Goal: Task Accomplishment & Management: Complete application form

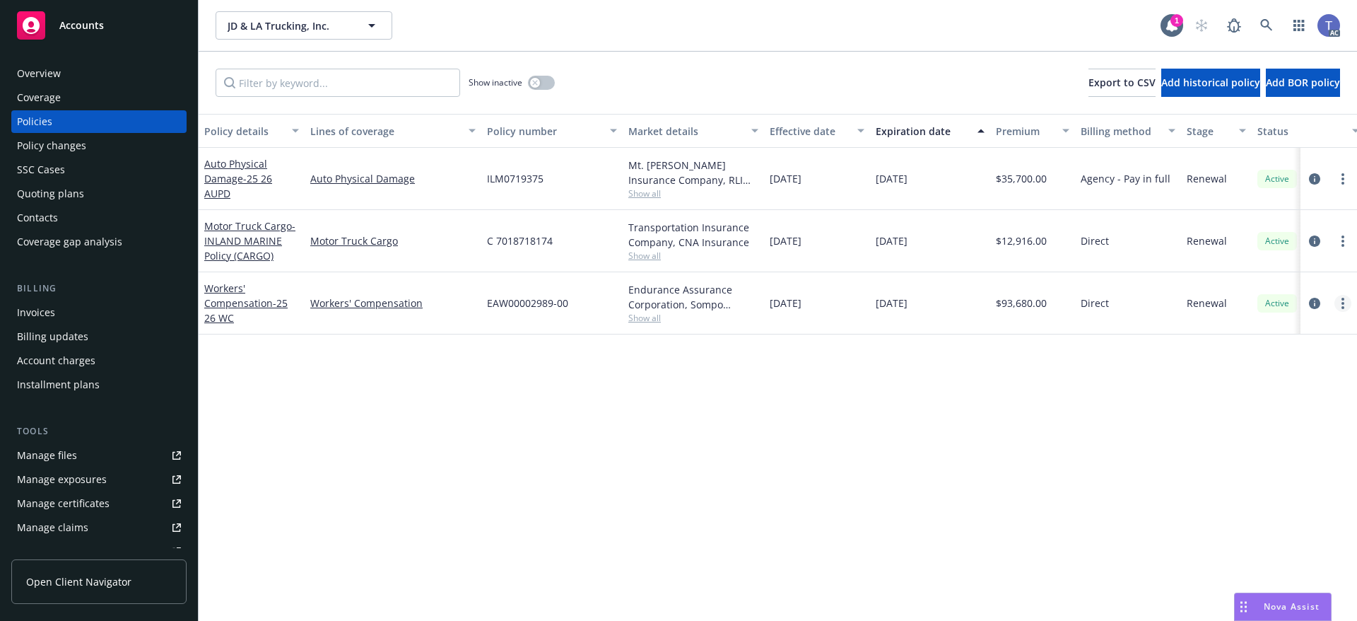
click at [1346, 301] on link "more" at bounding box center [1342, 303] width 17 height 17
click at [1250, 383] on link "End policy" at bounding box center [1267, 389] width 166 height 28
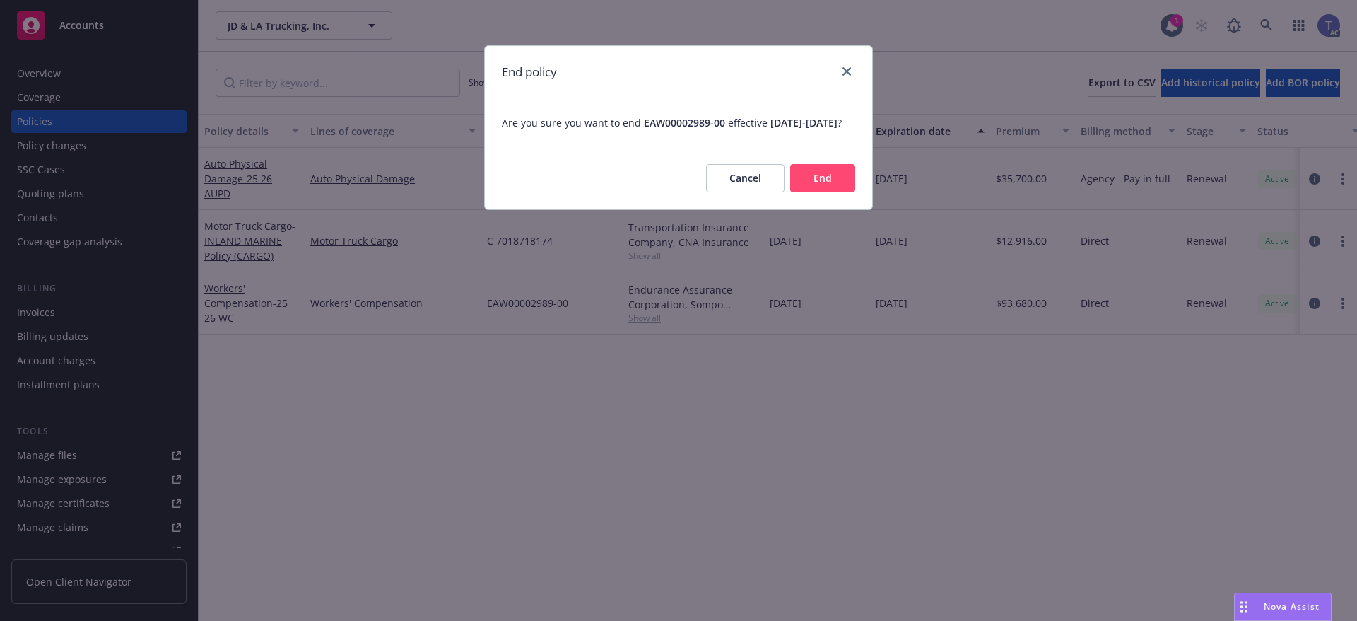
click at [819, 189] on button "End" at bounding box center [822, 178] width 65 height 28
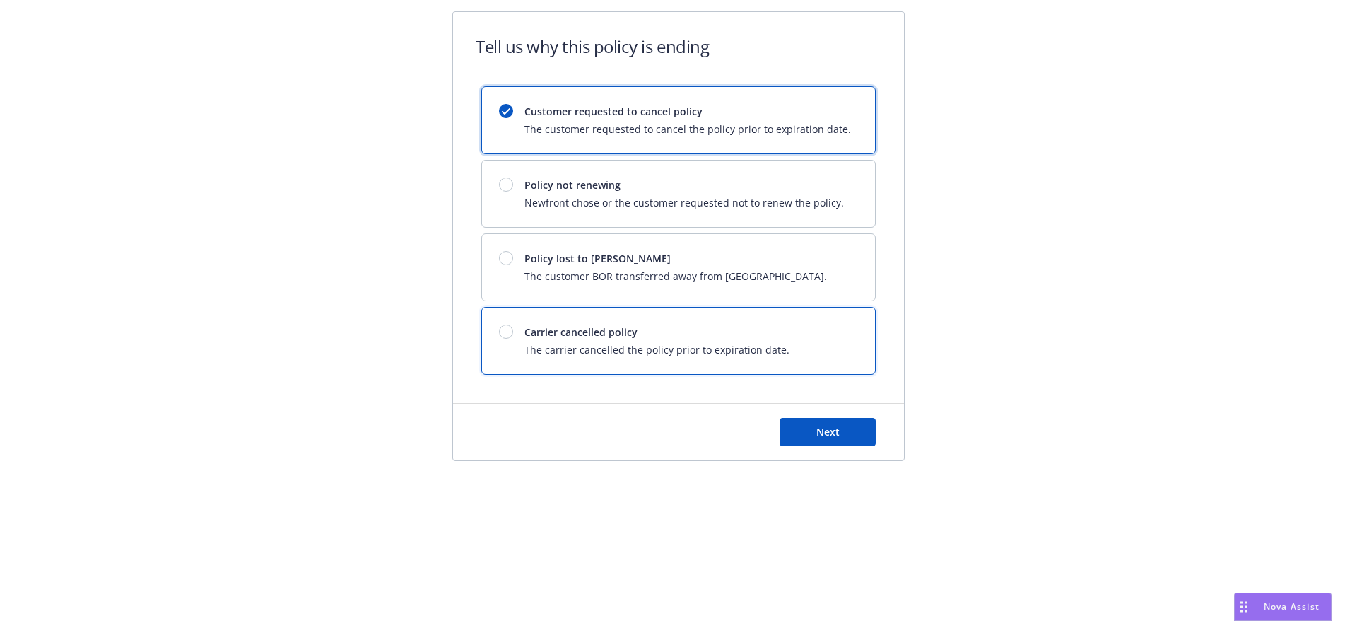
click at [613, 333] on span "Carrier cancelled policy" at bounding box center [656, 331] width 265 height 15
drag, startPoint x: 846, startPoint y: 440, endPoint x: 838, endPoint y: 415, distance: 26.6
click at [845, 439] on button "Next" at bounding box center [828, 432] width 96 height 28
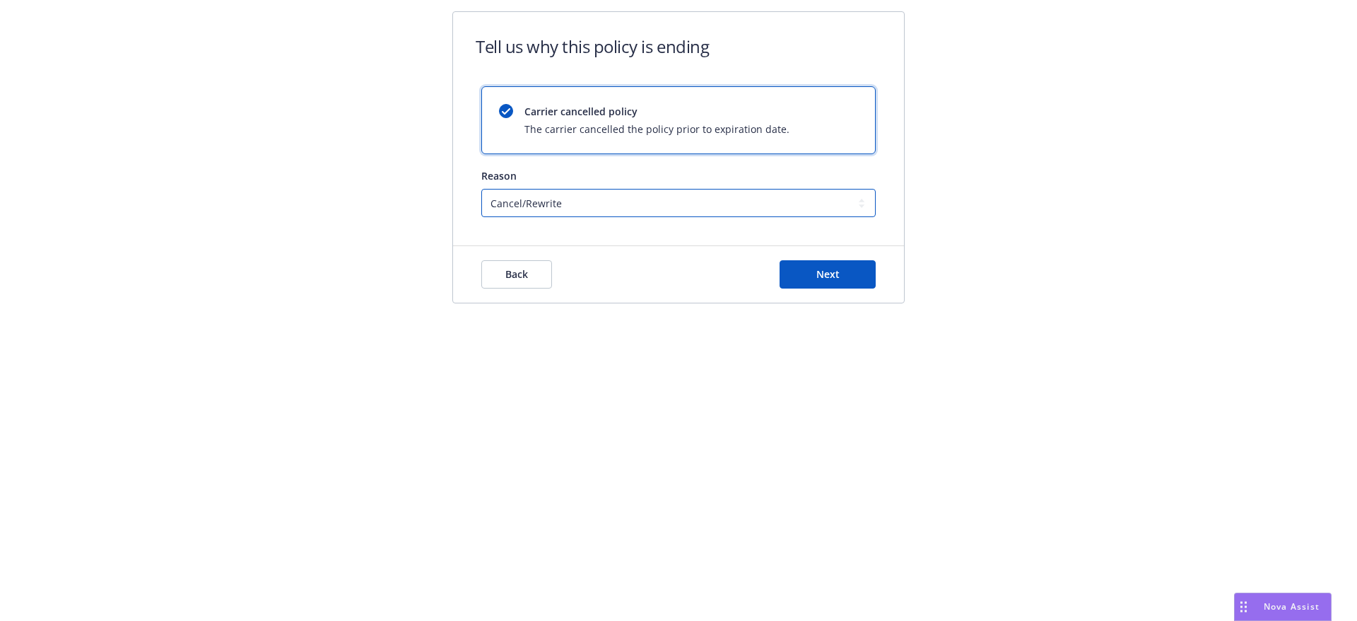
click at [616, 204] on select "Cancel/Rewrite Lost carrier appointment Compliance/Non-payment Lost on BOR" at bounding box center [678, 203] width 394 height 28
select select "Compliance/Non-payment"
click at [481, 189] on select "Cancel/Rewrite Lost carrier appointment Compliance/Non-payment Lost on BOR" at bounding box center [678, 203] width 394 height 28
click at [799, 268] on button "Next" at bounding box center [828, 274] width 96 height 28
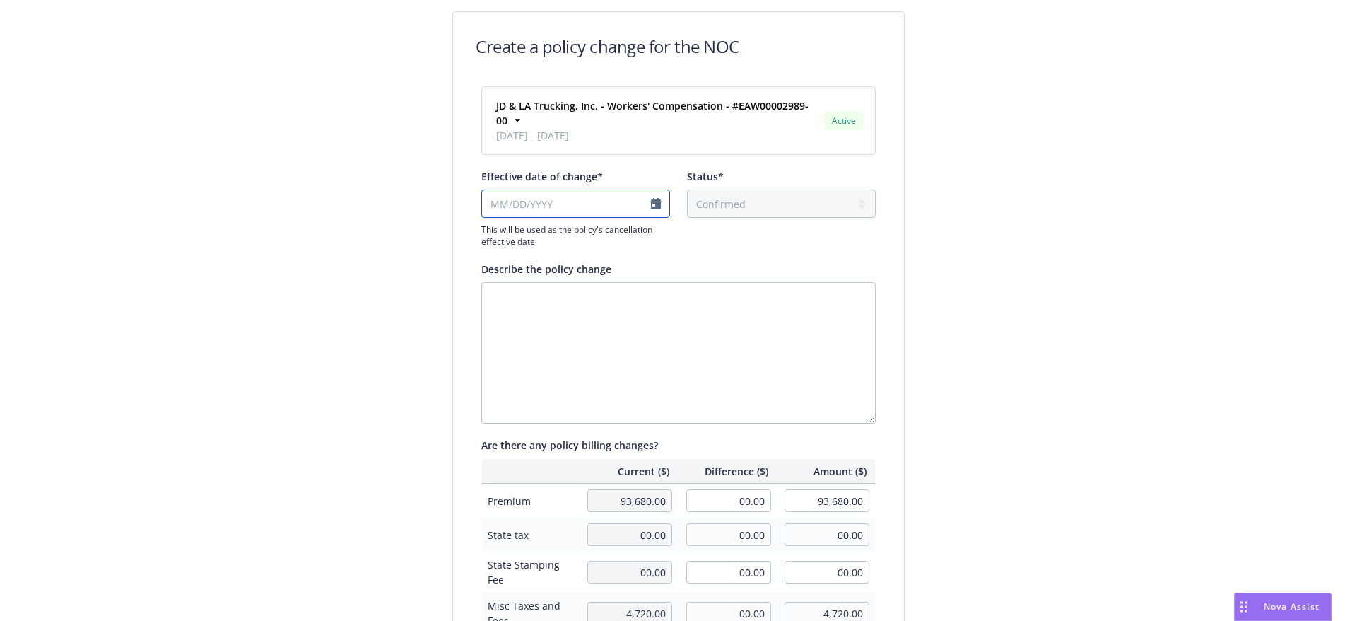
select select "August"
select select "2025"
click at [575, 189] on input "Effective date of change*" at bounding box center [575, 203] width 189 height 28
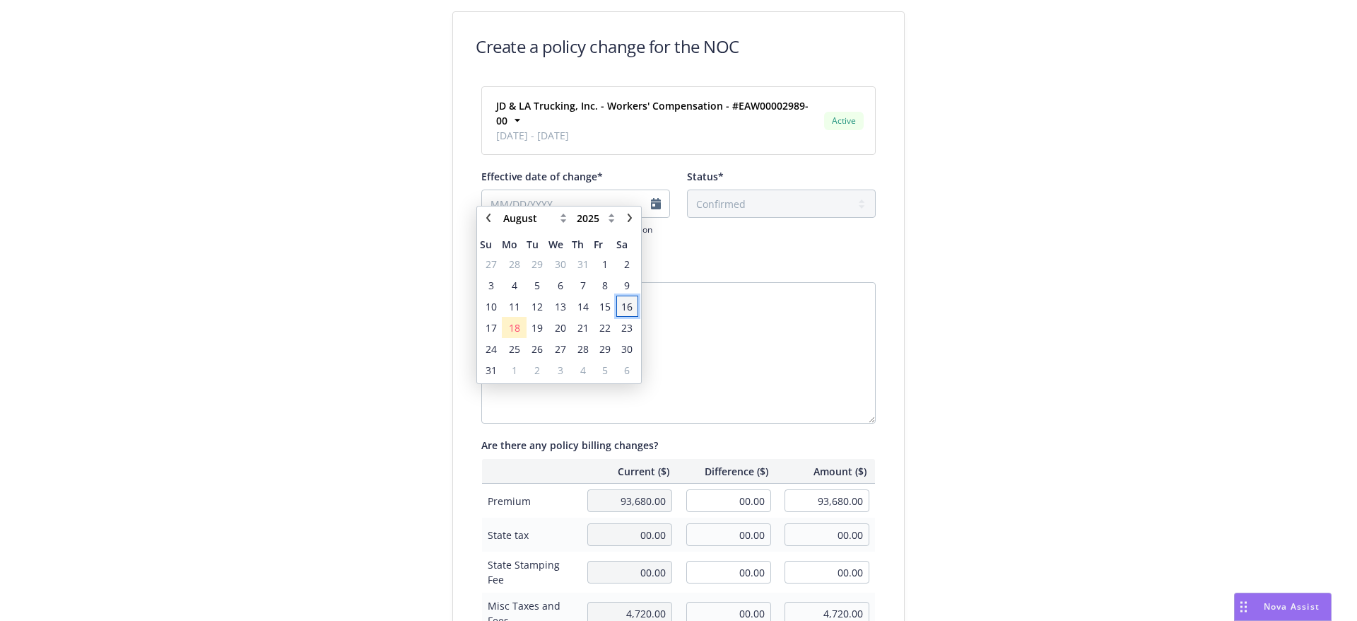
click at [635, 308] on span "16" at bounding box center [627, 307] width 19 height 18
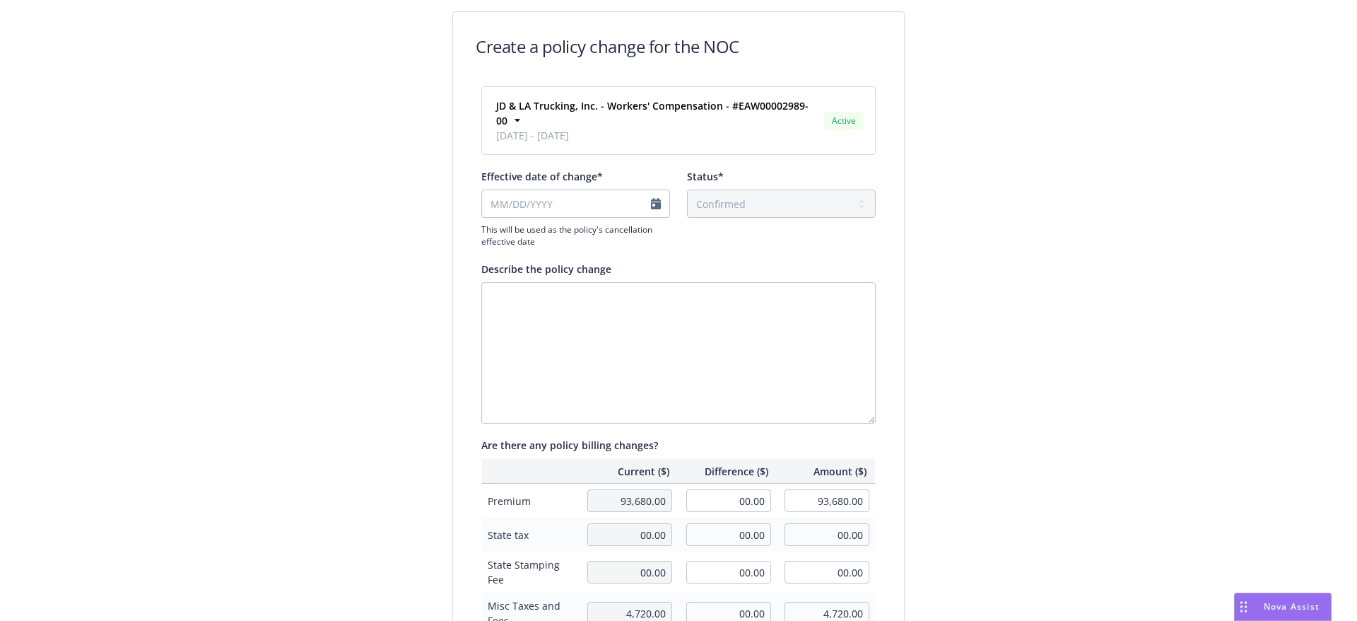
type input "[DATE]"
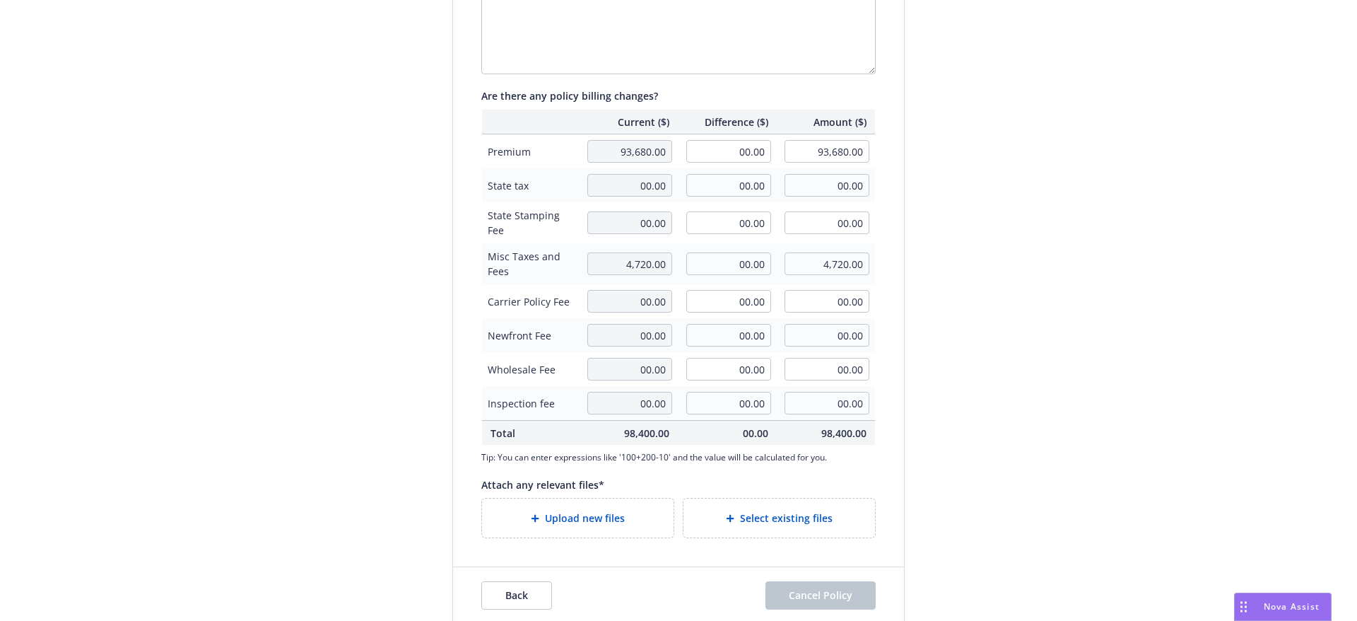
click at [594, 515] on div "Upload new files" at bounding box center [578, 517] width 192 height 39
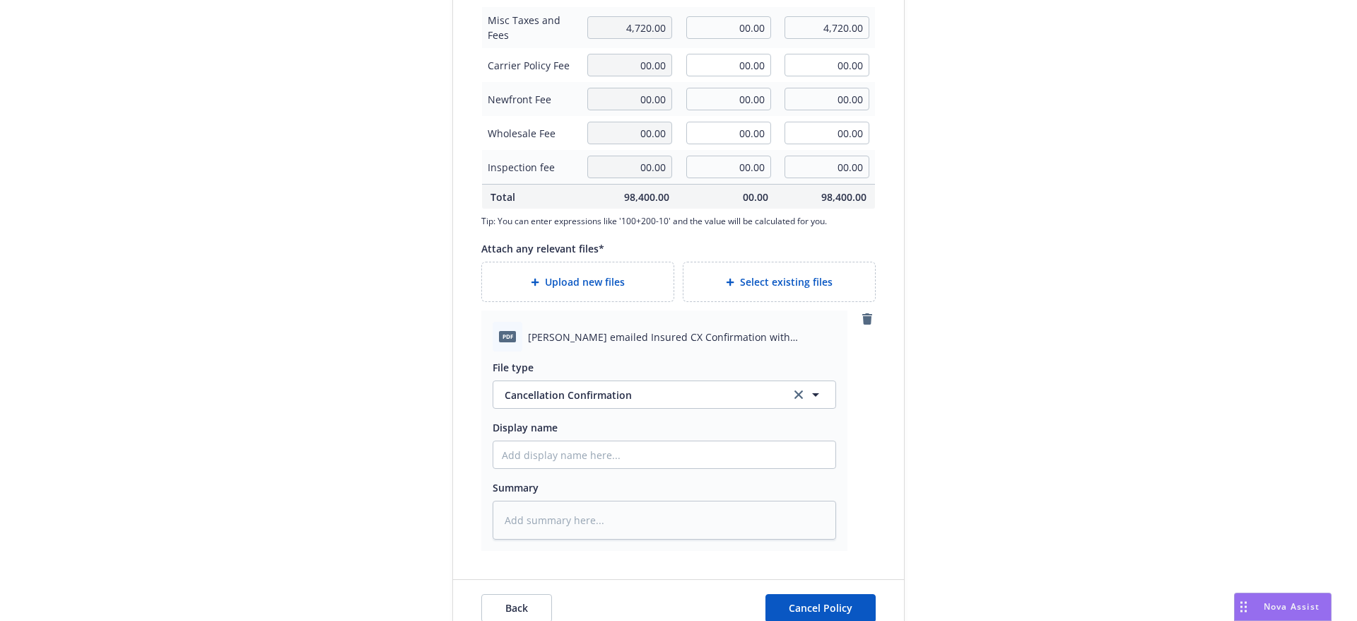
scroll to position [598, 0]
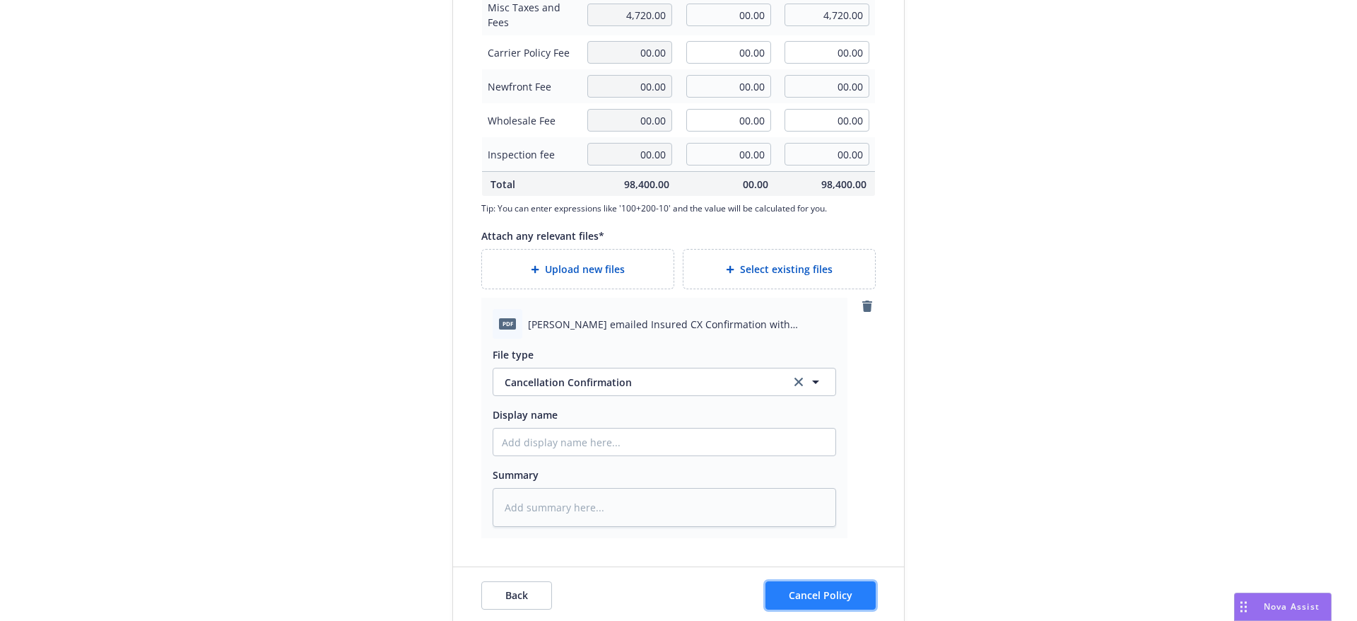
click at [801, 588] on span "Cancel Policy" at bounding box center [821, 594] width 64 height 13
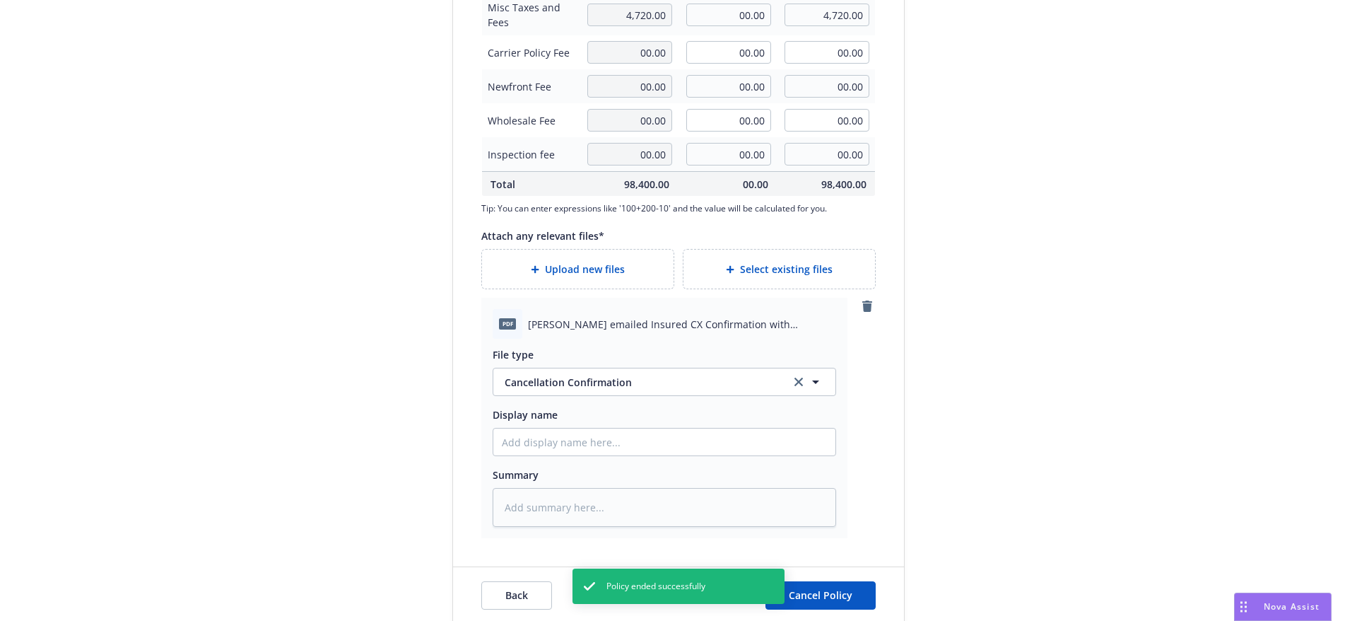
type textarea "x"
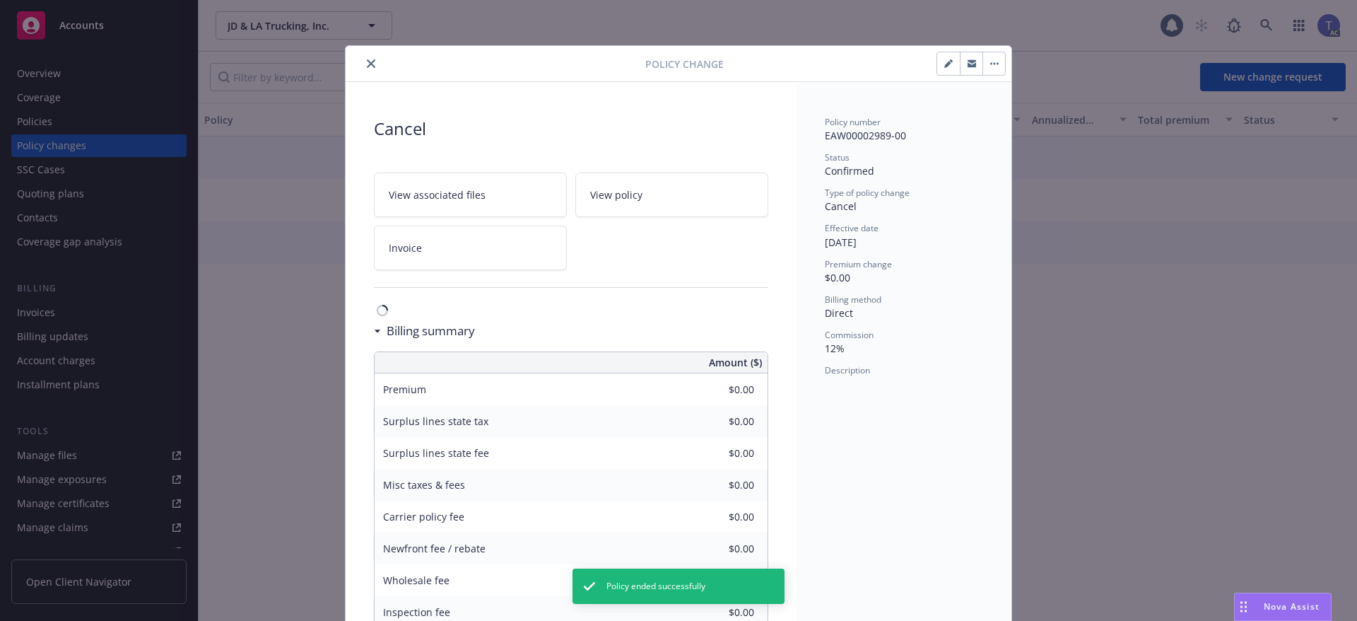
scroll to position [42, 0]
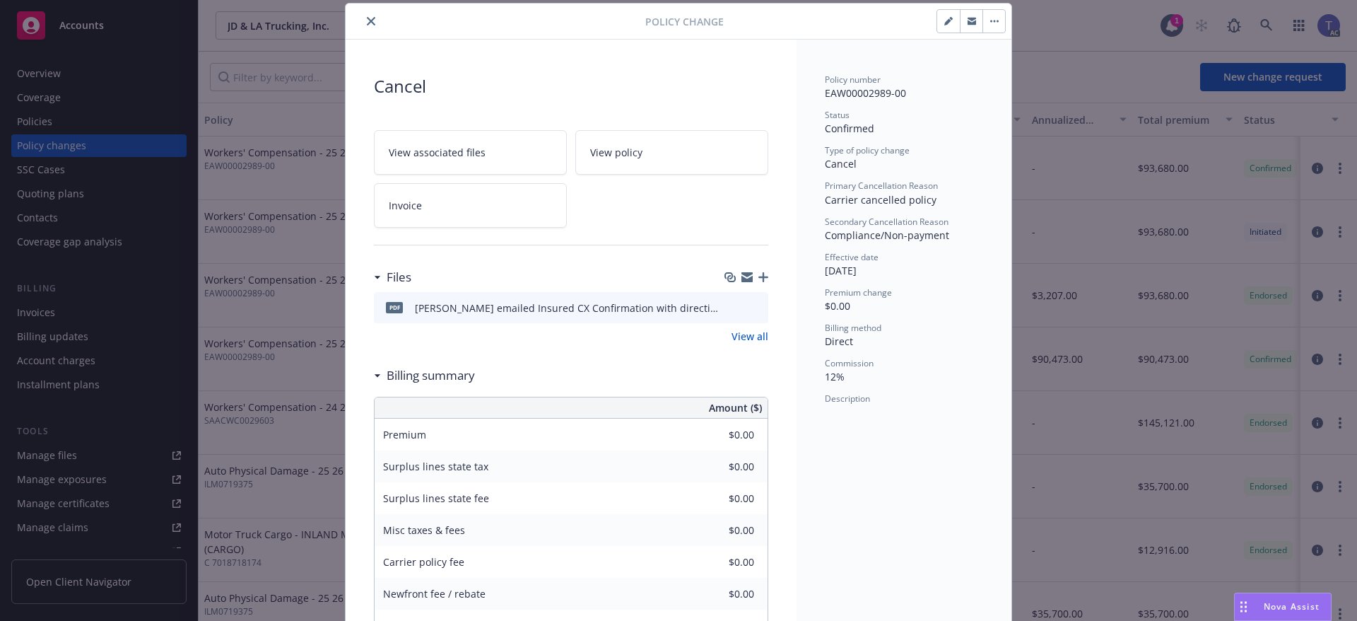
click at [372, 19] on button "close" at bounding box center [371, 21] width 17 height 17
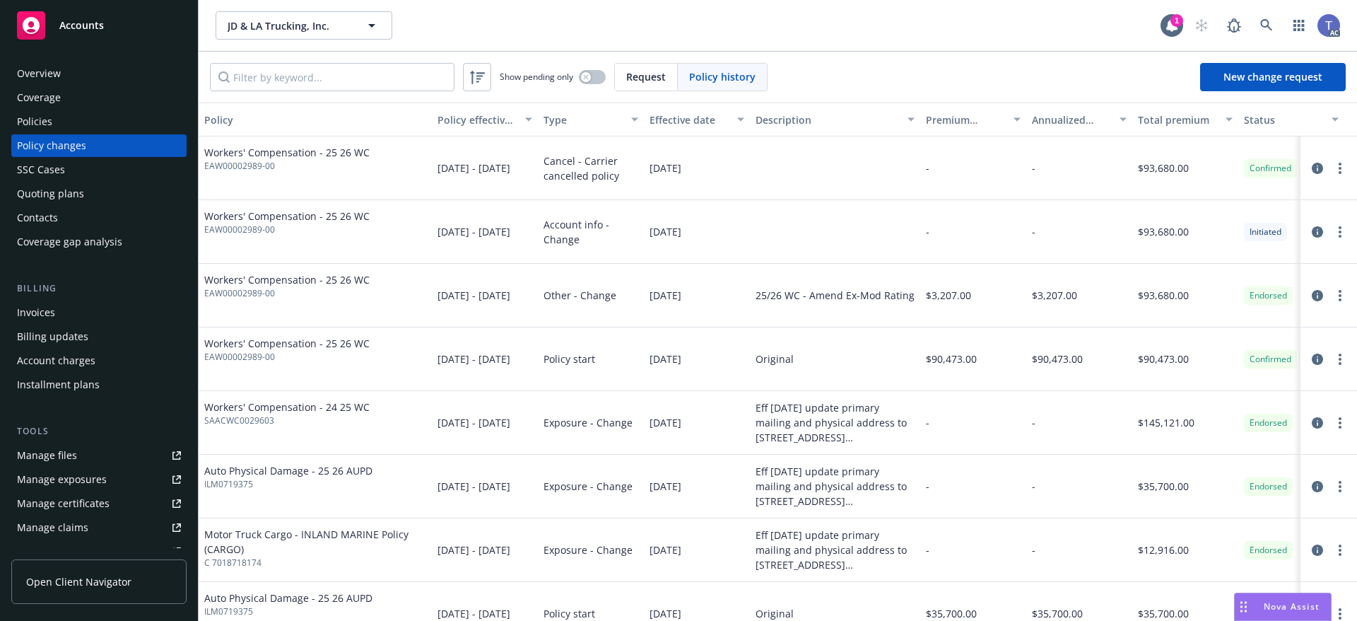
click at [47, 75] on div "Overview" at bounding box center [39, 73] width 44 height 23
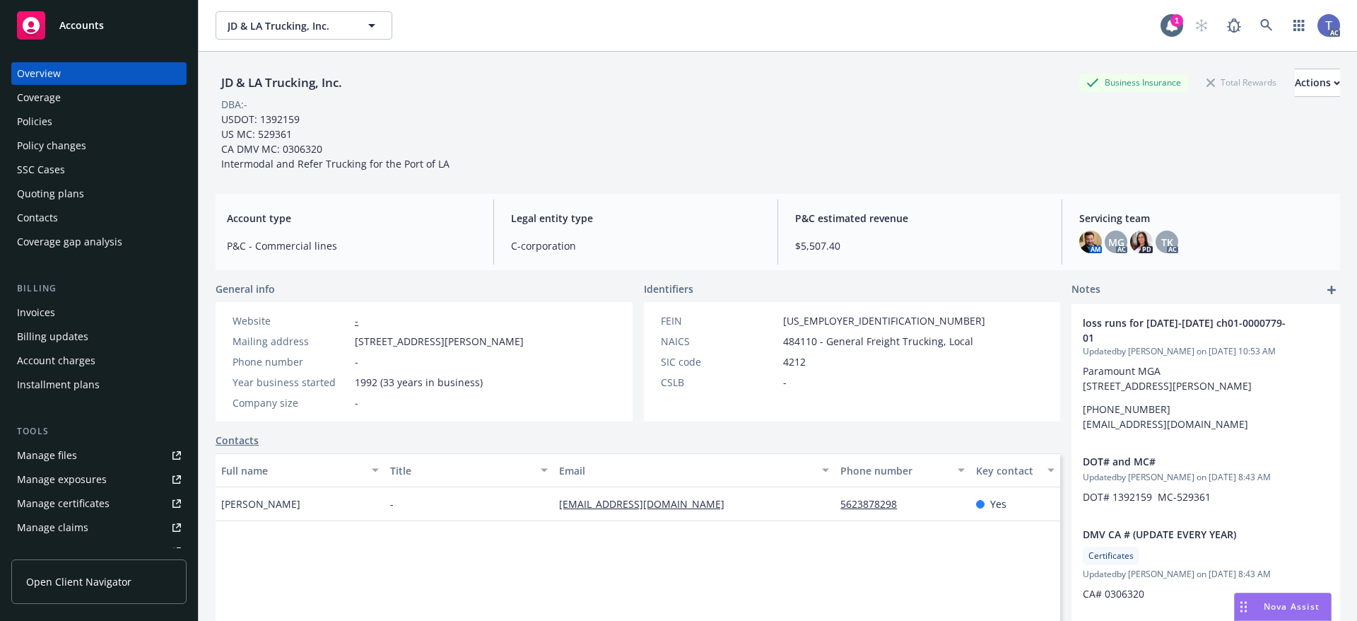
click at [587, 94] on div "JD & LA Trucking, Inc. Business Insurance Total Rewards Actions" at bounding box center [778, 83] width 1124 height 28
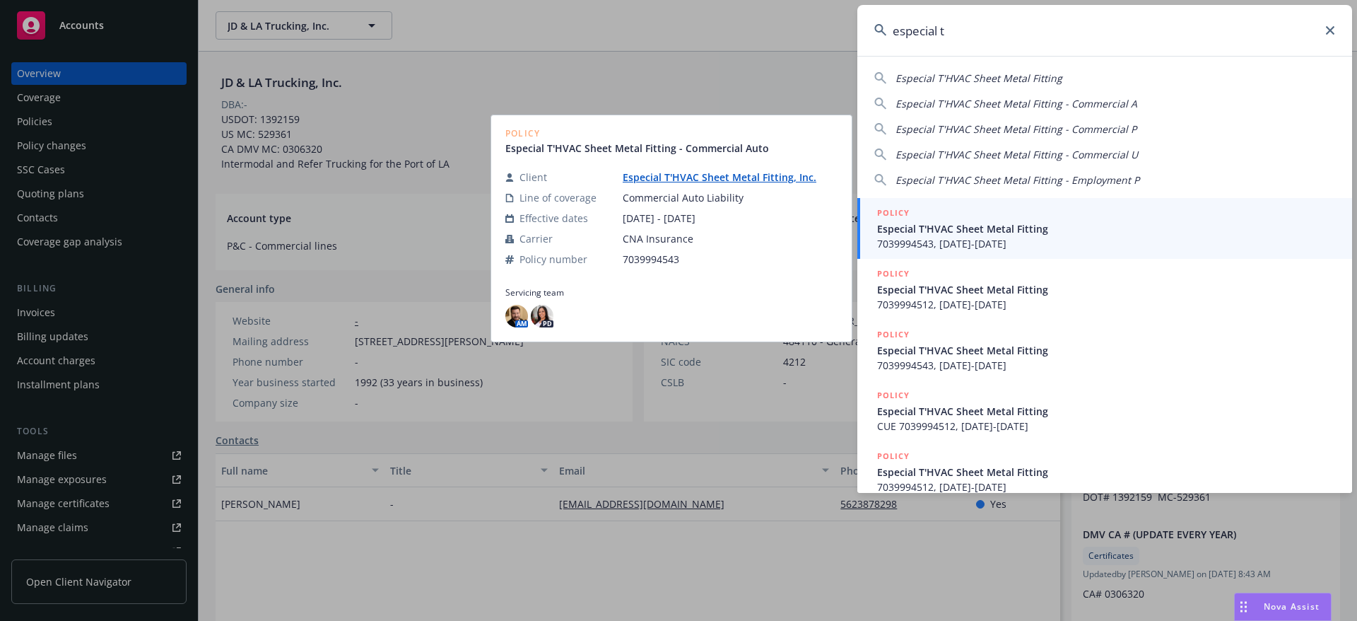
type input "especial t"
click at [968, 223] on span "Especial T'HVAC Sheet Metal Fitting" at bounding box center [1106, 228] width 458 height 15
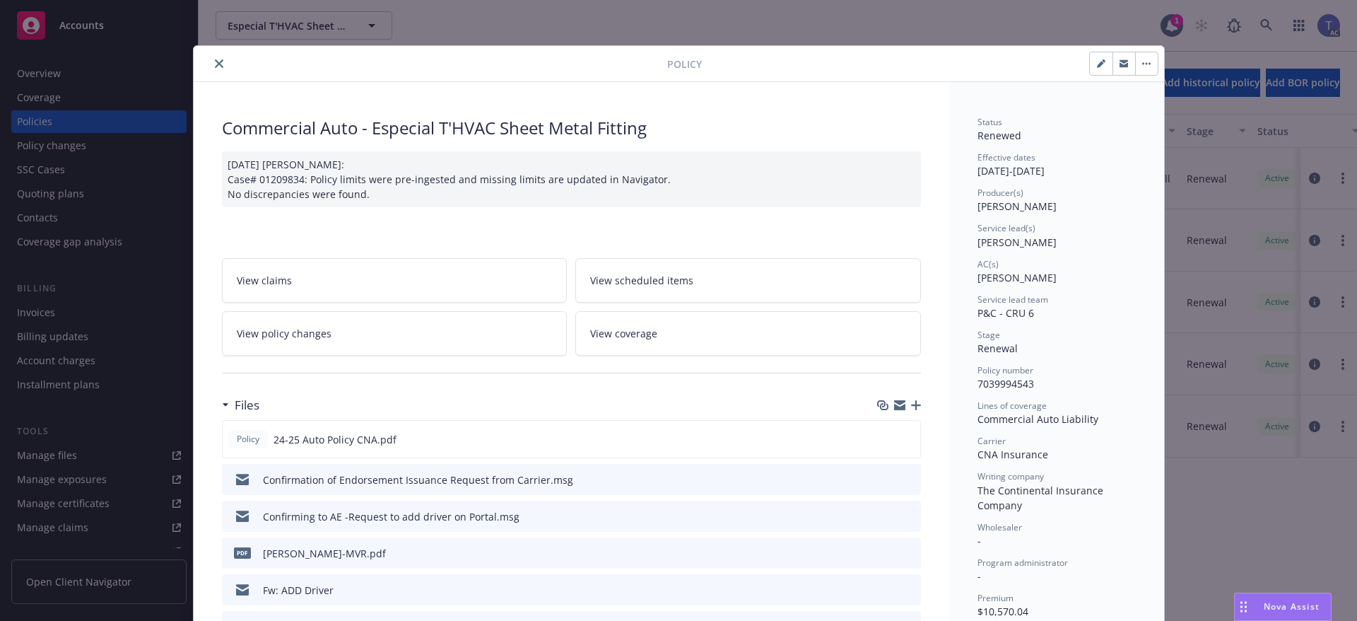
click at [218, 59] on button "close" at bounding box center [219, 63] width 17 height 17
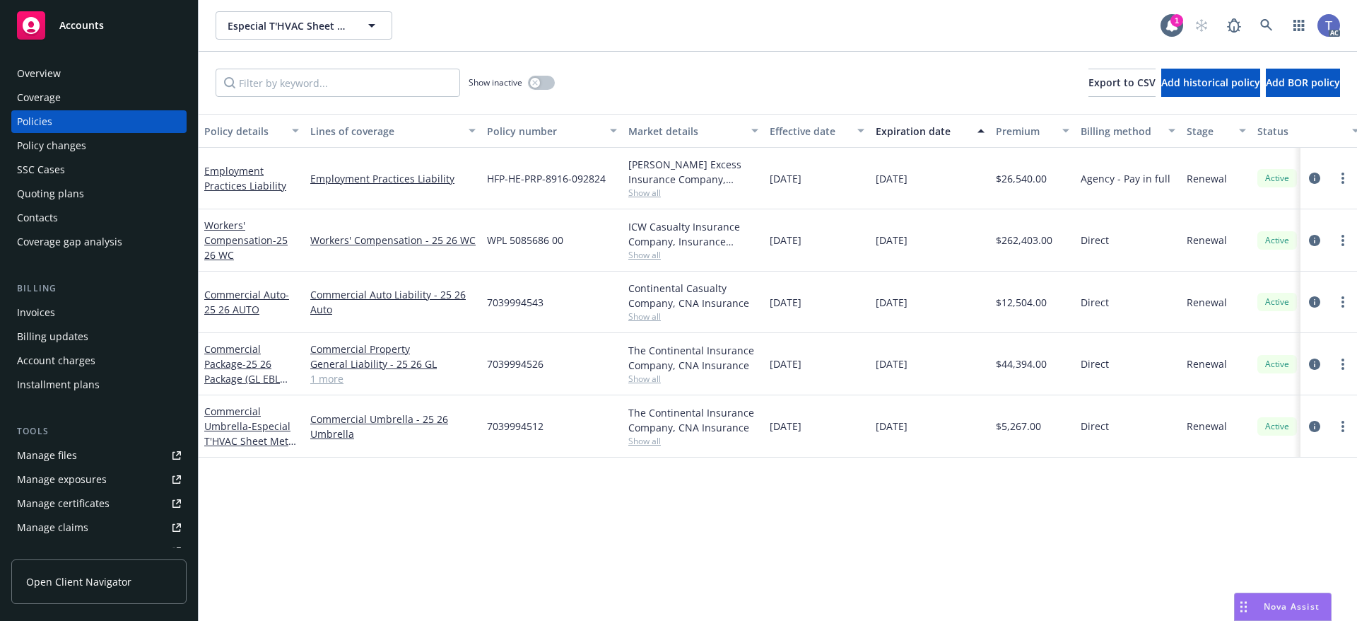
click at [32, 68] on div "Overview" at bounding box center [39, 73] width 44 height 23
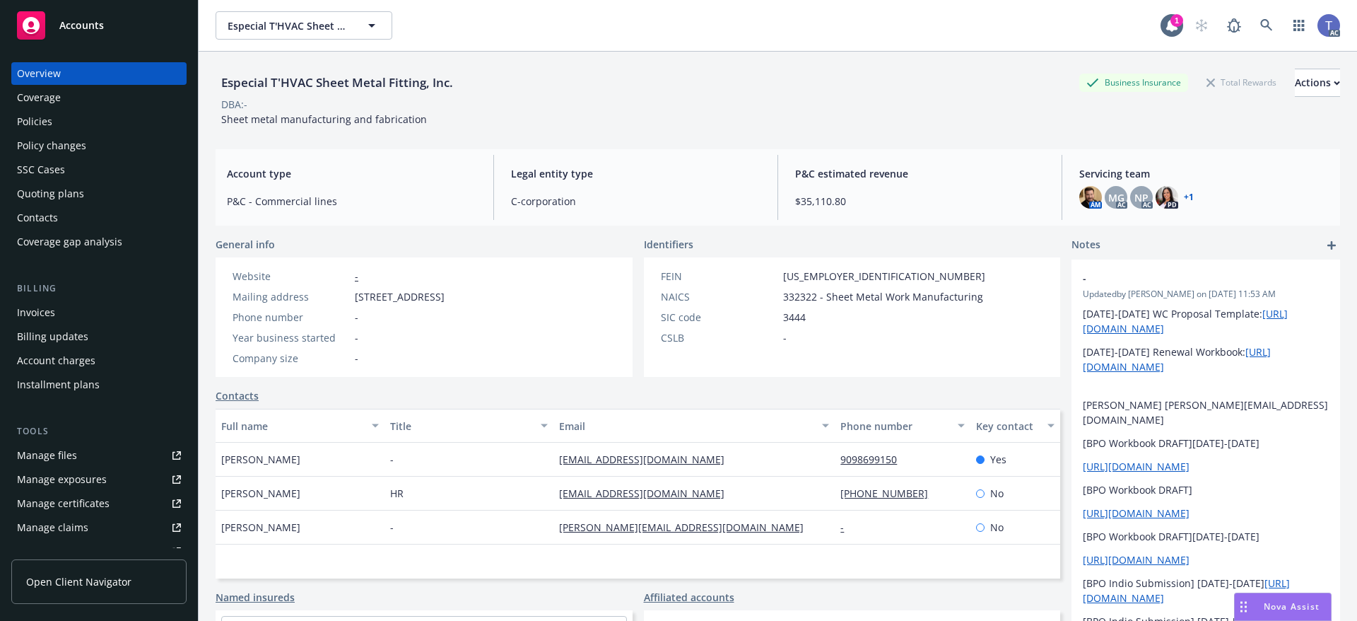
click at [52, 122] on div "Policies" at bounding box center [99, 121] width 164 height 23
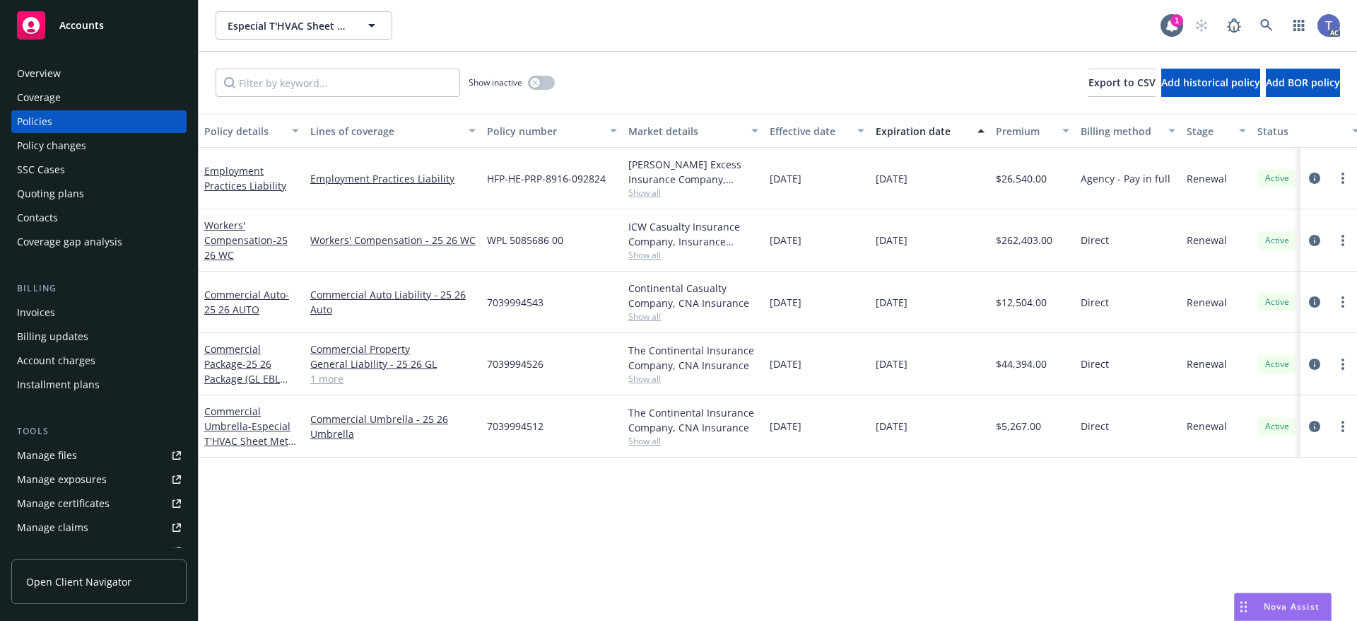
click at [36, 148] on div "Policy changes" at bounding box center [51, 145] width 69 height 23
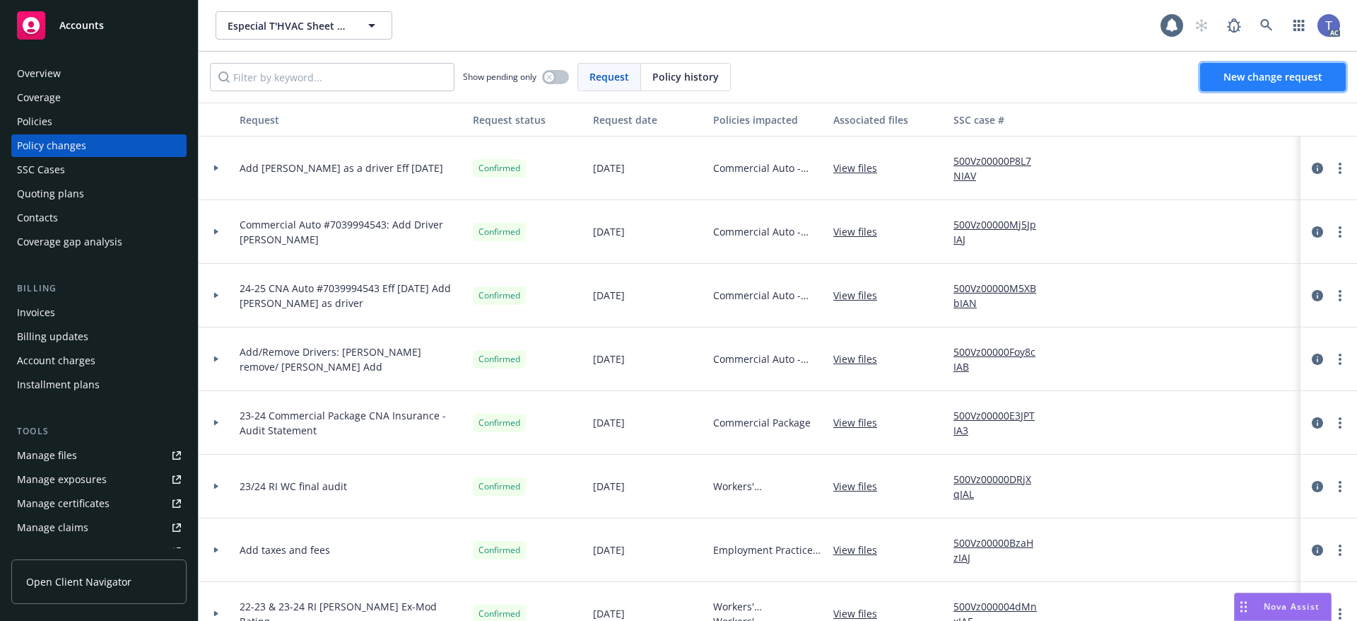
click at [1226, 71] on span "New change request" at bounding box center [1272, 76] width 99 height 13
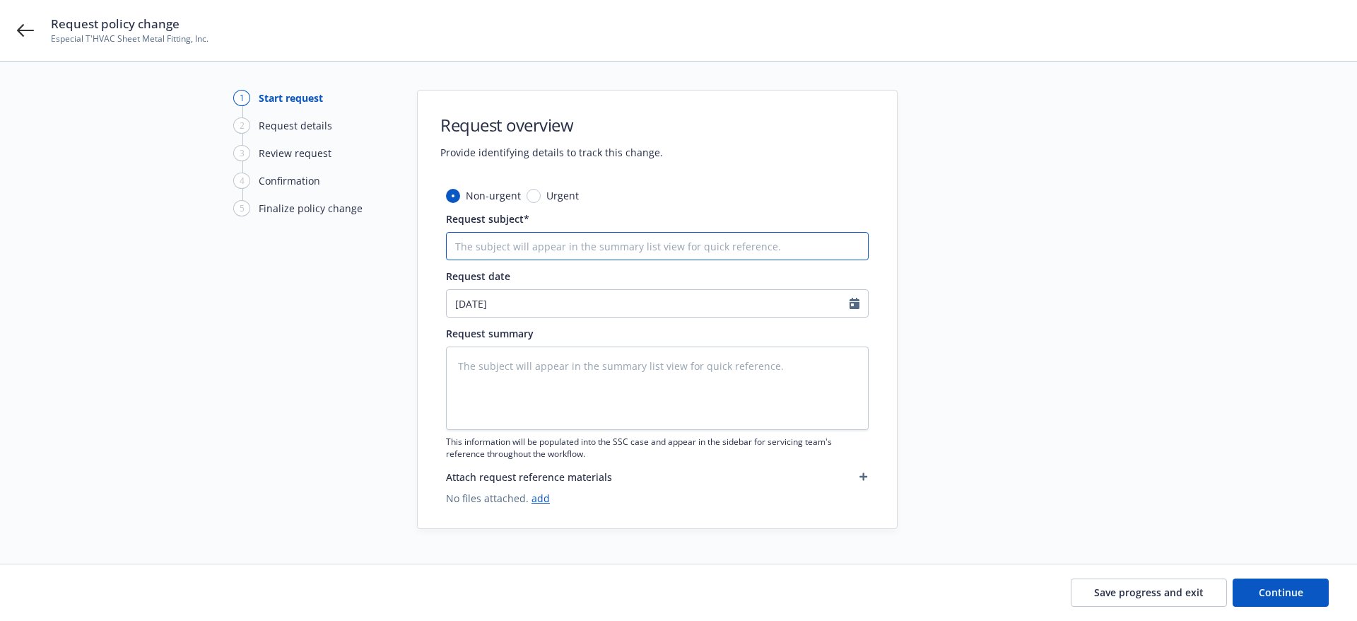
click at [526, 247] on input "Request subject*" at bounding box center [657, 246] width 423 height 28
type textarea "x"
type input "v"
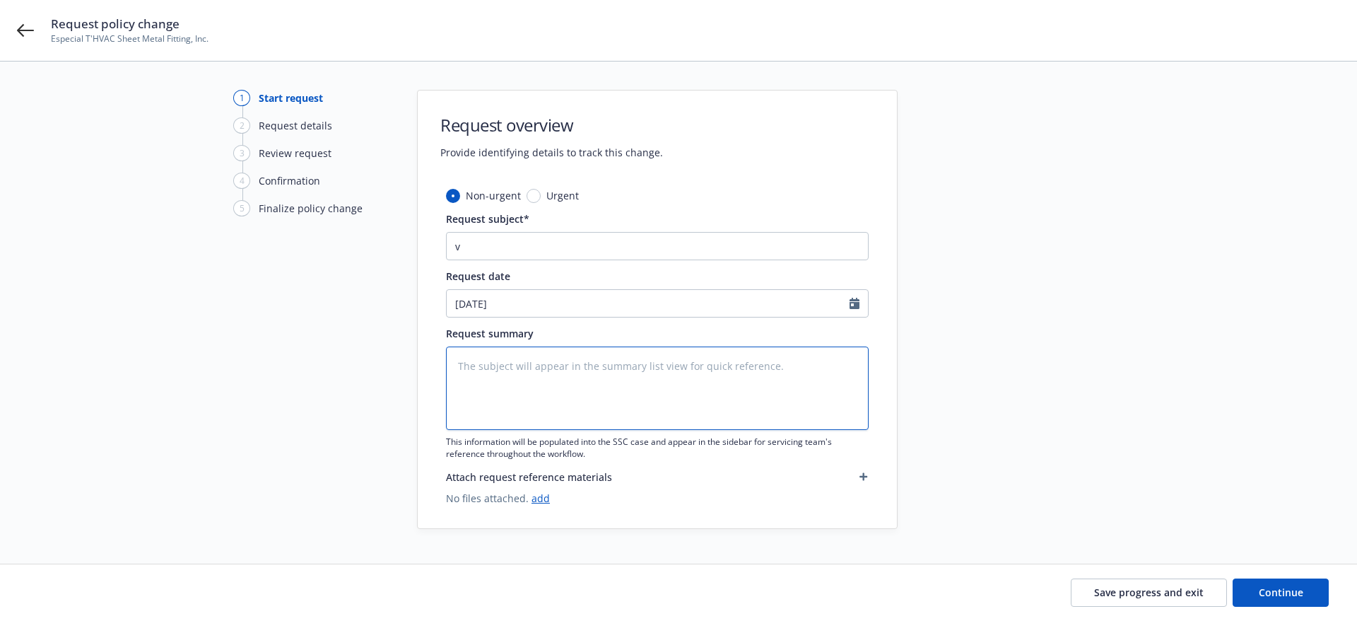
click at [564, 377] on textarea at bounding box center [657, 387] width 423 height 83
click at [483, 250] on input "v" at bounding box center [657, 246] width 423 height 28
paste input "25-26 CNA Auto #7039994543 Eff [DATE] Add Driver: [PERSON_NAME]"
type textarea "x"
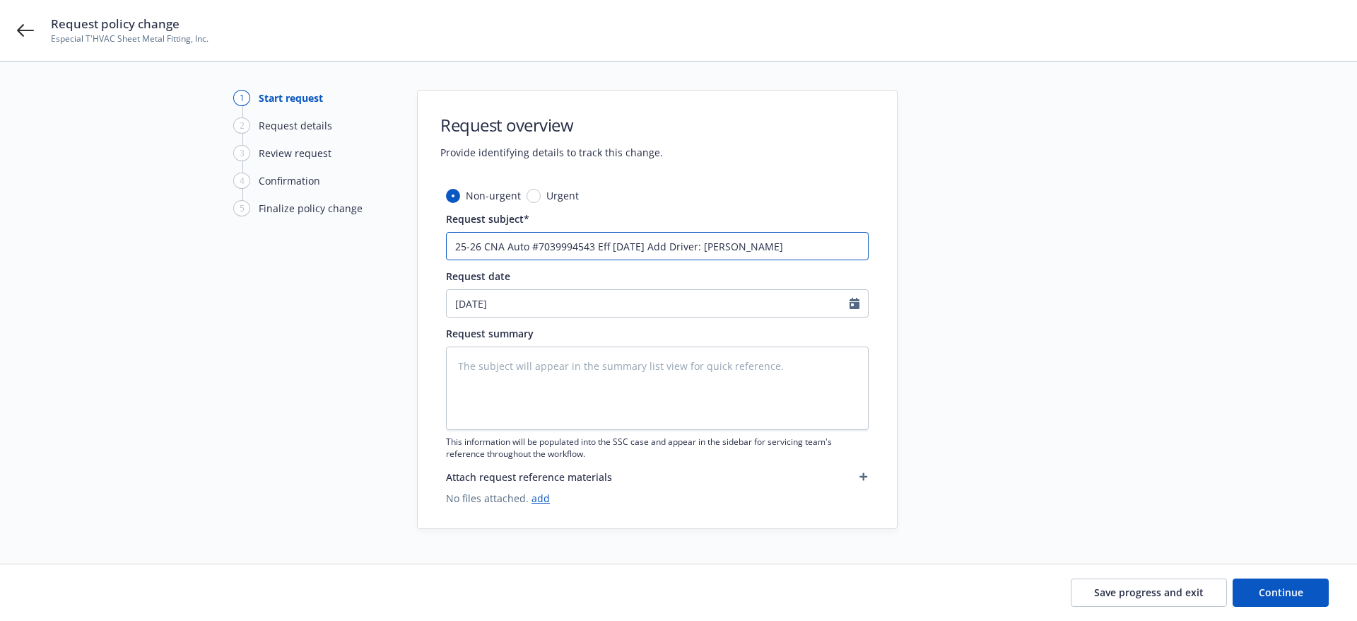
type input "25-26 CNA Auto #7039994543 Eff [DATE] Add Driver: [PERSON_NAME]"
click at [512, 408] on textarea at bounding box center [657, 387] width 423 height 83
paste textarea "25-26 CNA Auto #7039994543 Eff [DATE] Add Driver: [PERSON_NAME]"
type textarea "x"
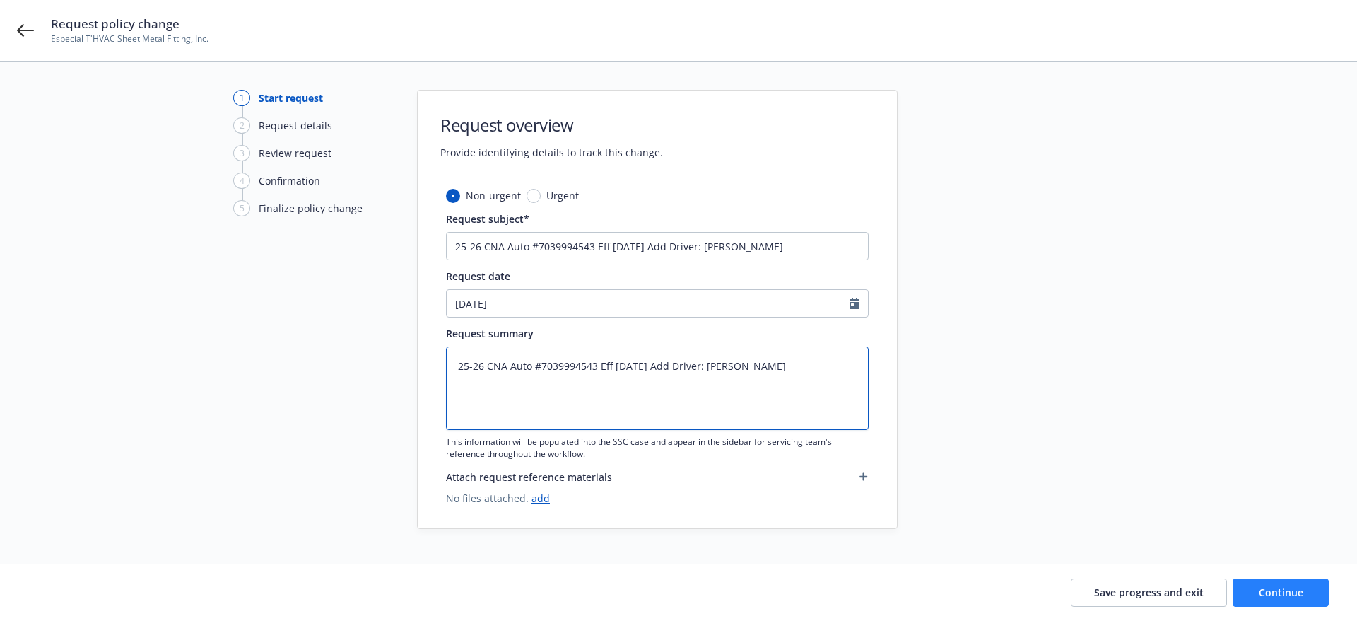
type textarea "25-26 CNA Auto #7039994543 Eff [DATE] Add Driver: [PERSON_NAME]"
click at [1288, 594] on span "Continue" at bounding box center [1281, 591] width 45 height 13
type textarea "x"
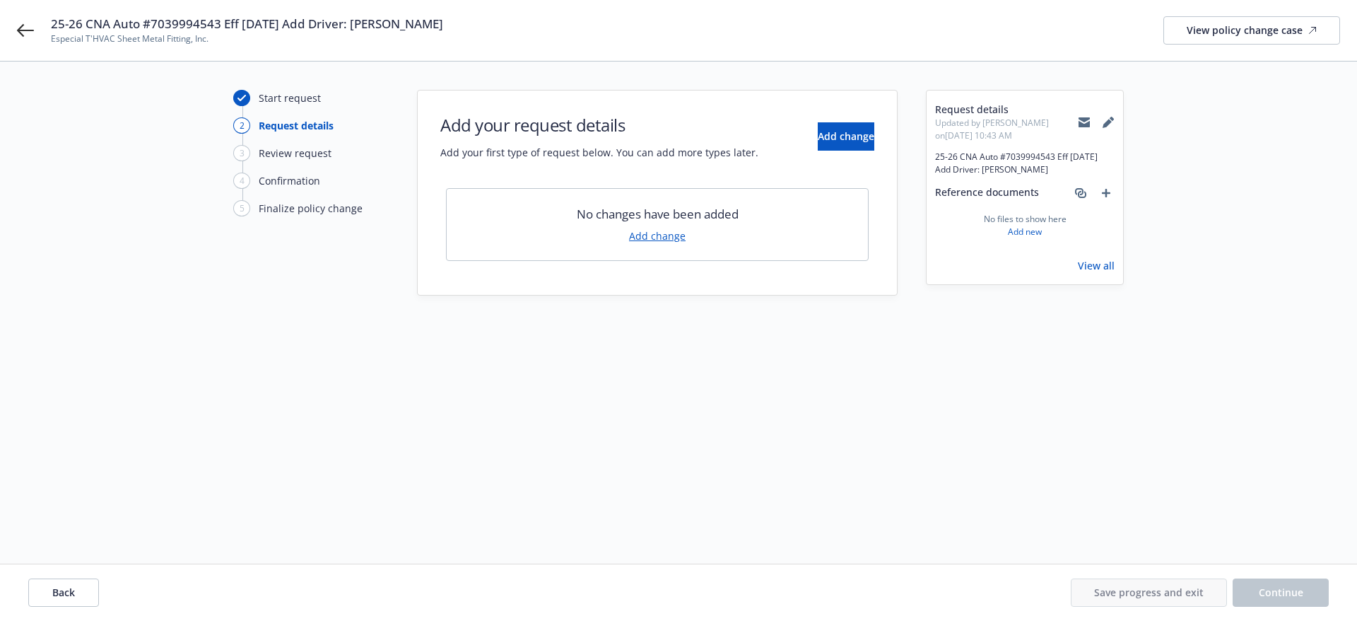
click at [646, 240] on link "Add change" at bounding box center [657, 235] width 57 height 15
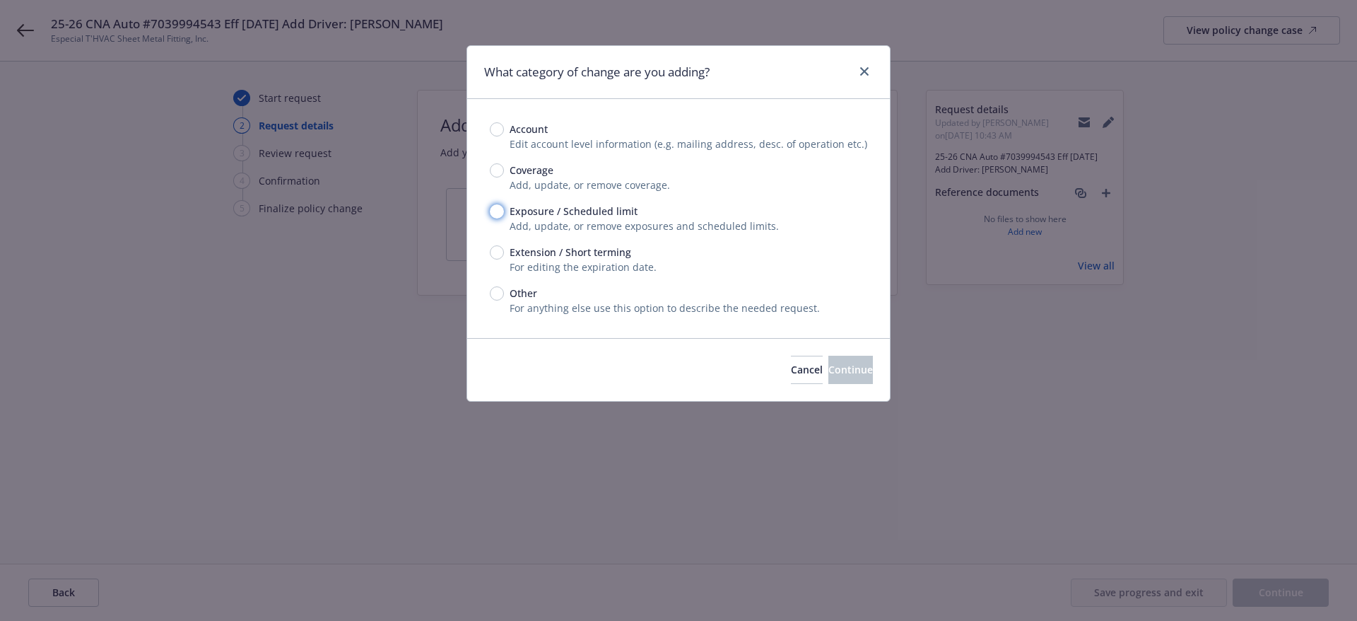
click at [493, 214] on input "Exposure / Scheduled limit" at bounding box center [497, 211] width 14 height 14
radio input "true"
click at [828, 370] on span "Continue" at bounding box center [850, 369] width 45 height 13
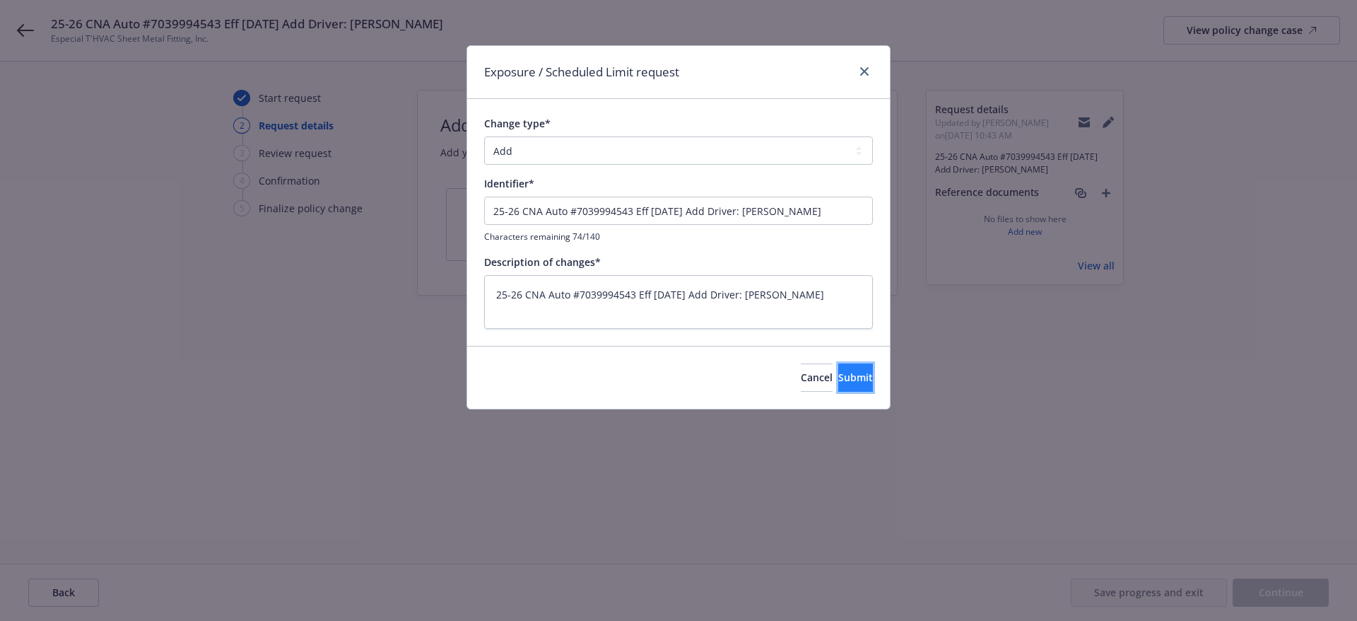
click at [840, 374] on span "Submit" at bounding box center [855, 376] width 35 height 13
type textarea "x"
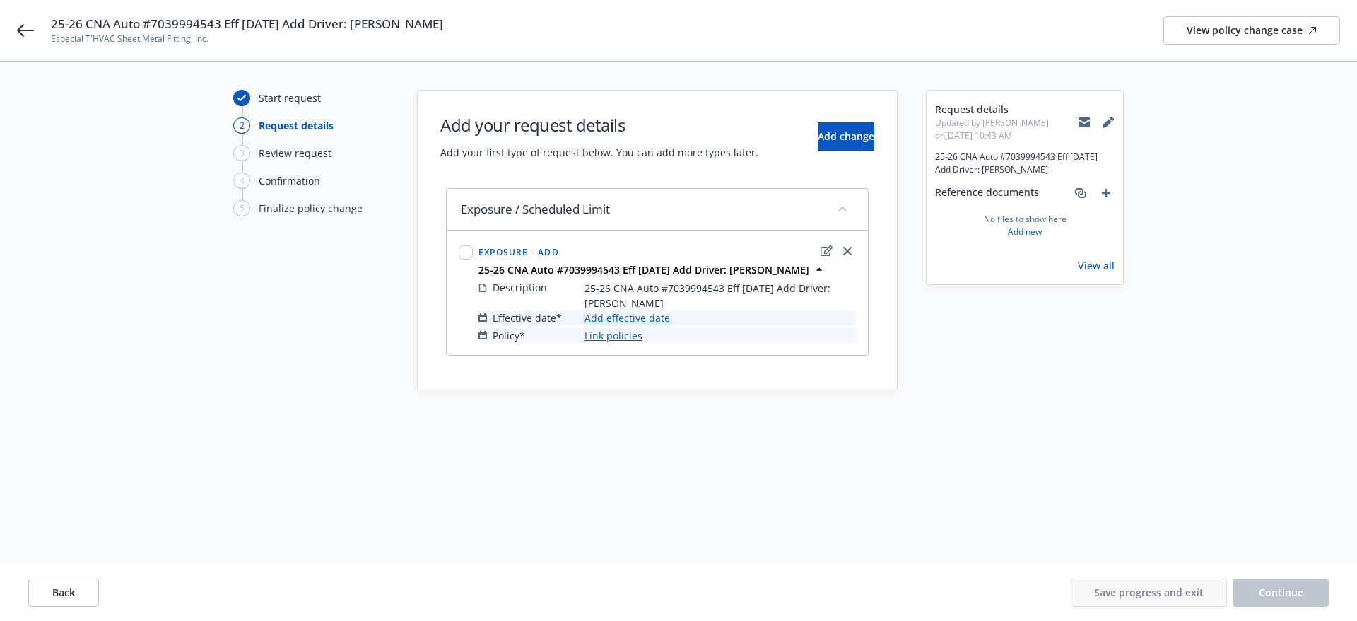
click at [628, 319] on link "Add effective date" at bounding box center [627, 317] width 86 height 15
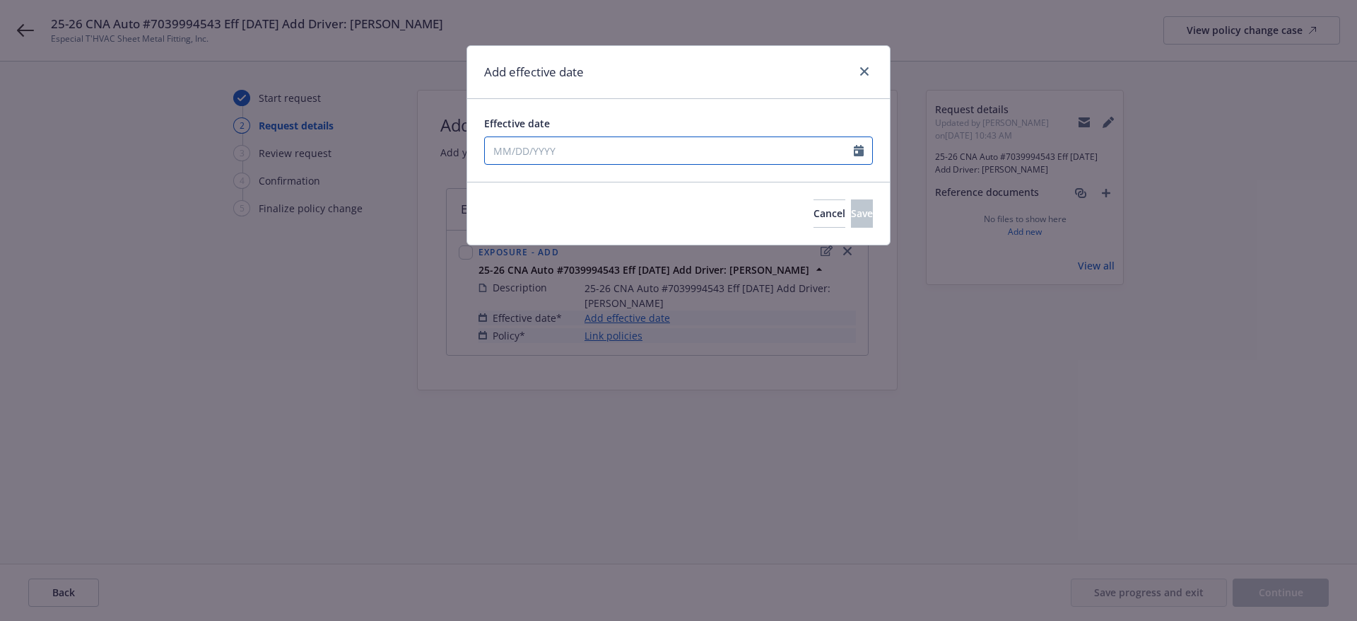
click at [583, 153] on input "Effective date" at bounding box center [669, 150] width 369 height 27
select select "8"
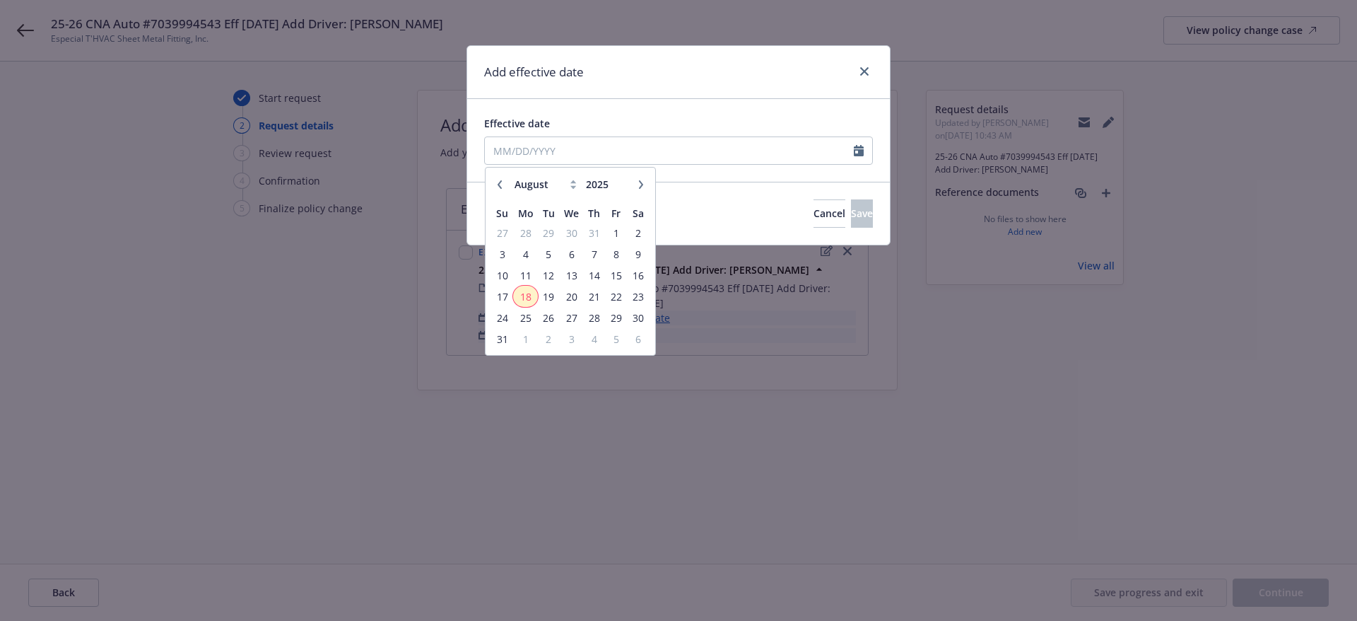
click at [524, 293] on span "18" at bounding box center [524, 297] width 21 height 18
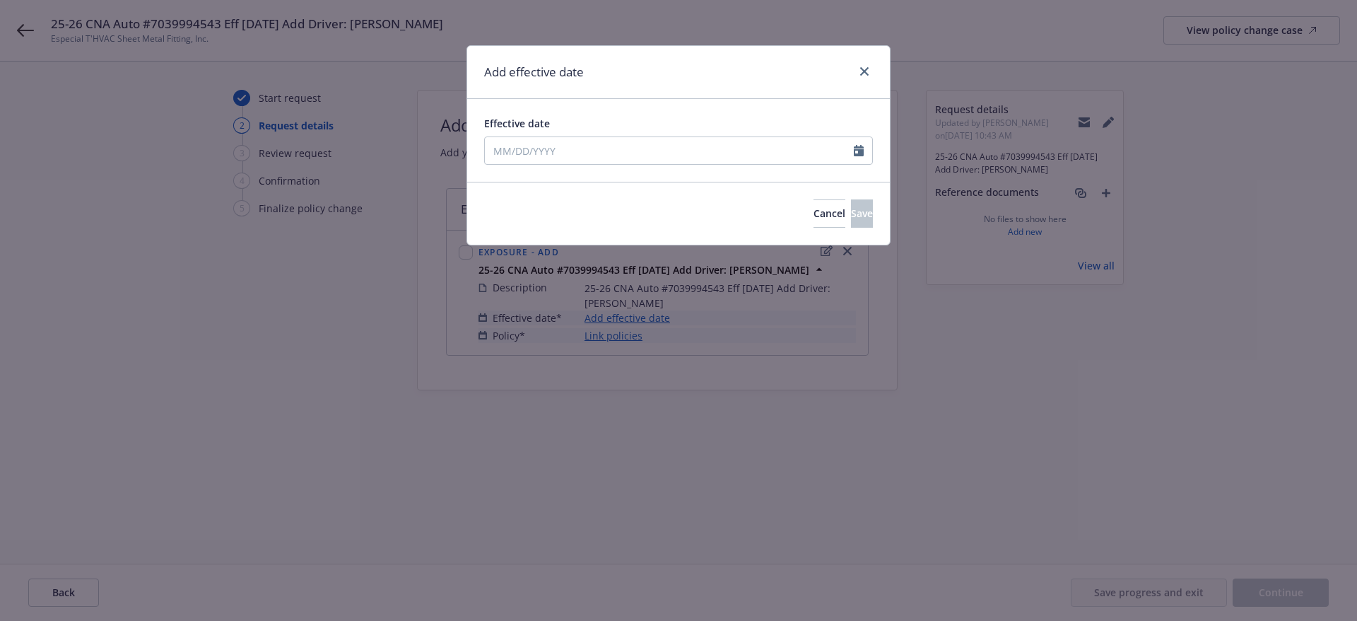
type input "[DATE]"
click at [851, 210] on span "Save" at bounding box center [862, 212] width 22 height 13
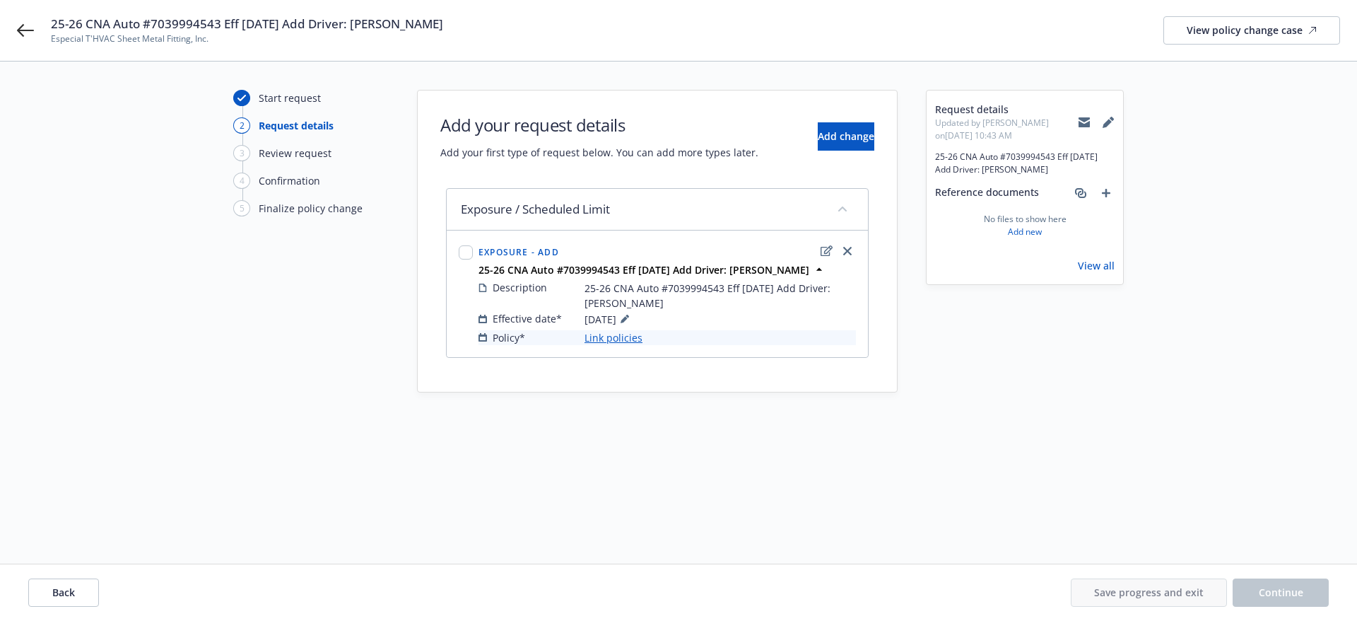
click at [619, 339] on link "Link policies" at bounding box center [613, 337] width 58 height 15
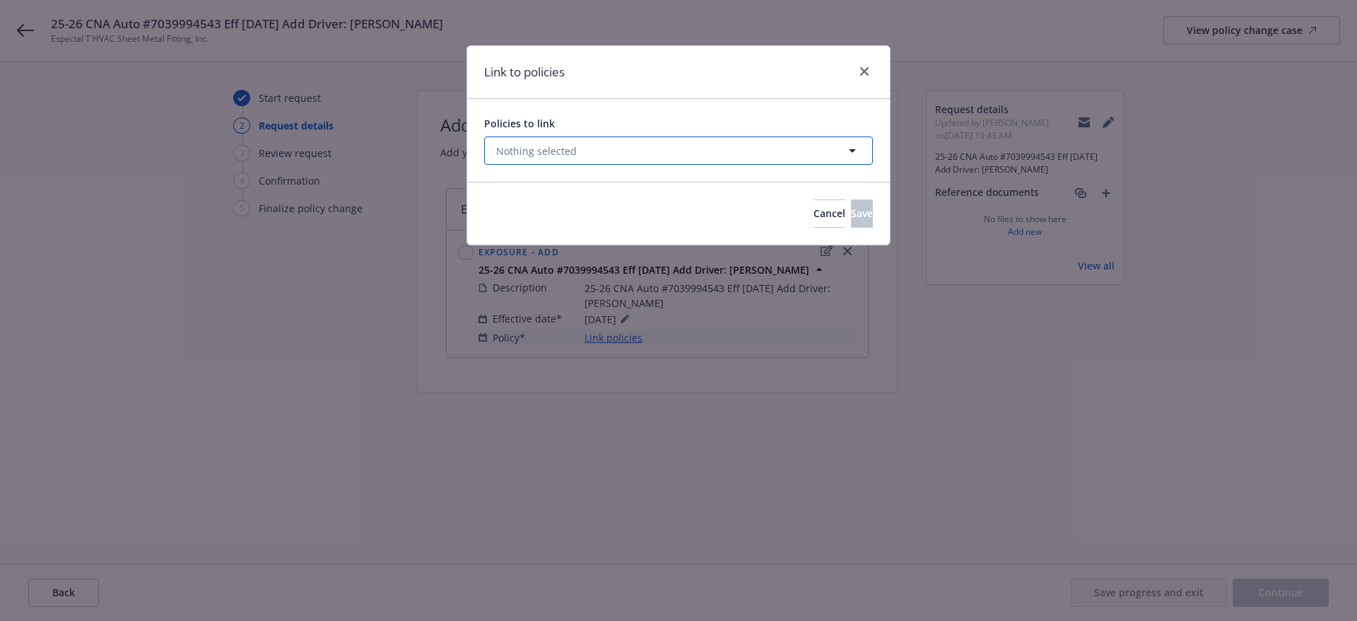
click at [583, 148] on button "Nothing selected" at bounding box center [678, 150] width 389 height 28
select select "ACTIVE"
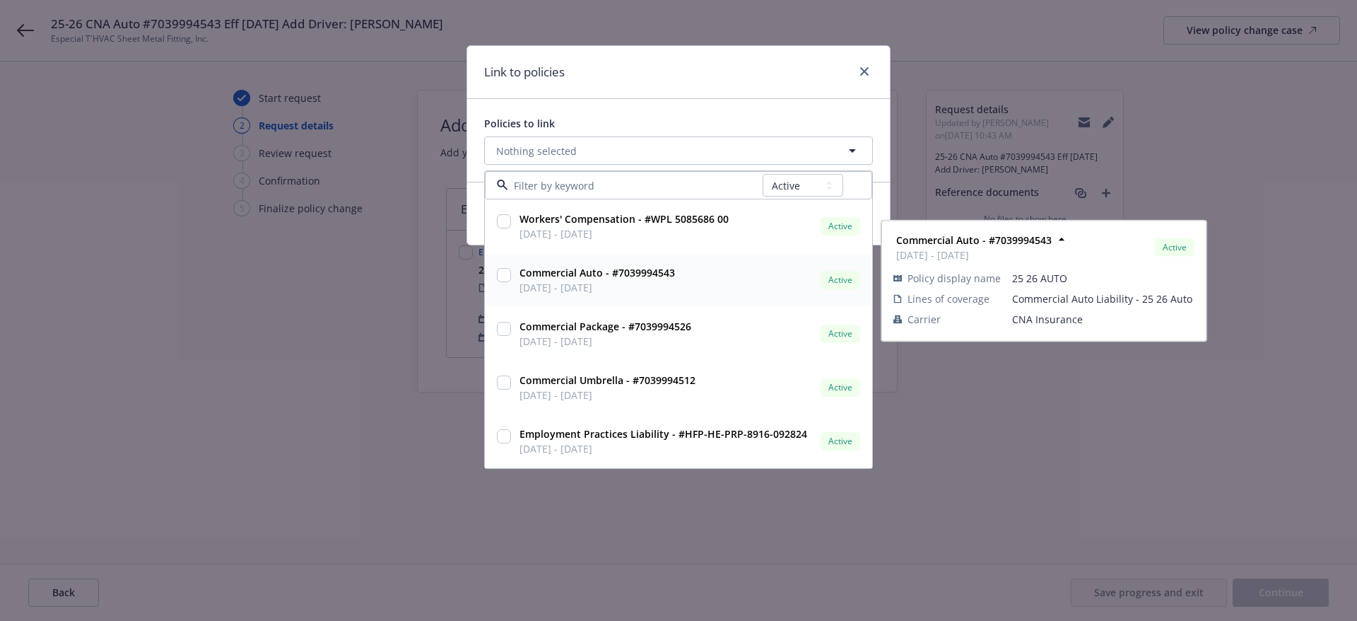
click at [500, 274] on input "checkbox" at bounding box center [504, 275] width 14 height 14
checkbox input "true"
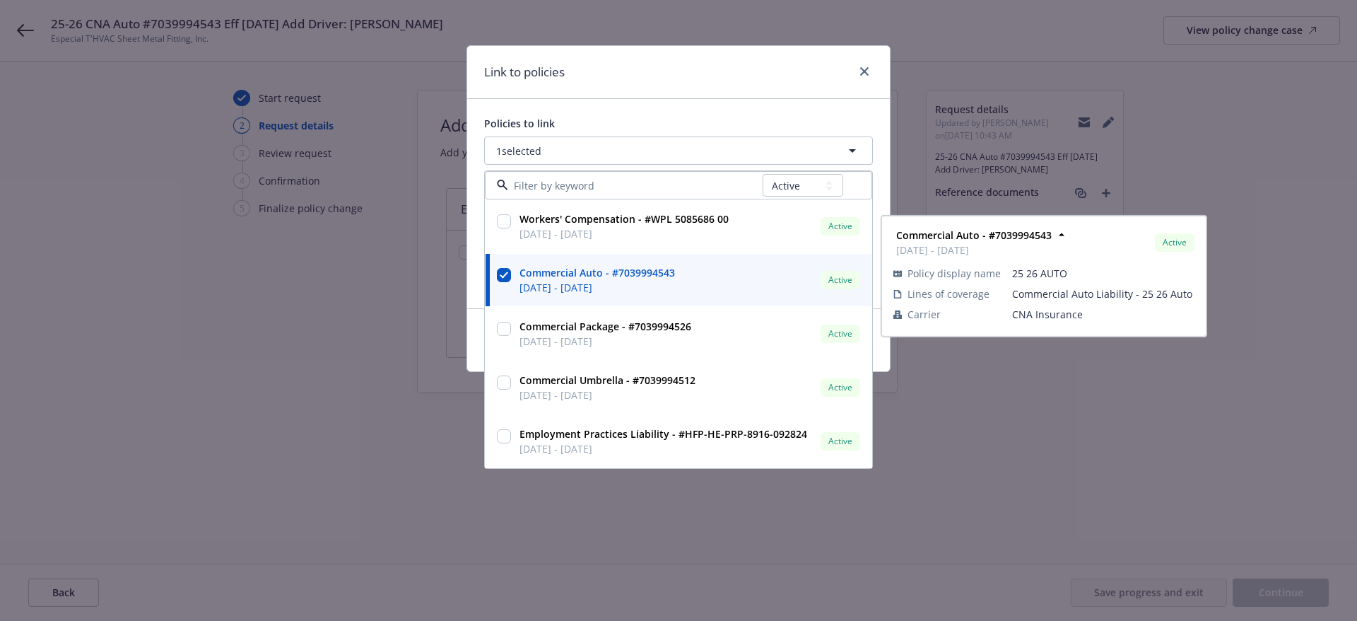
click at [683, 120] on div "Policies to link" at bounding box center [678, 123] width 389 height 15
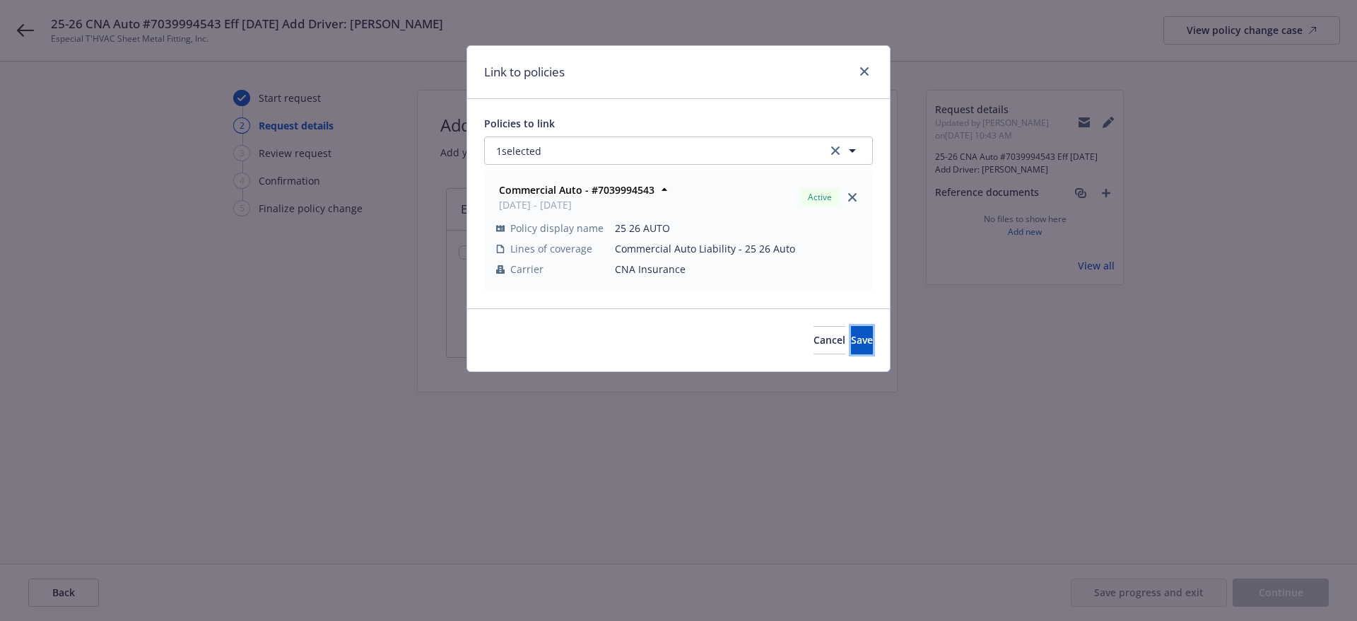
click at [851, 345] on button "Save" at bounding box center [862, 340] width 22 height 28
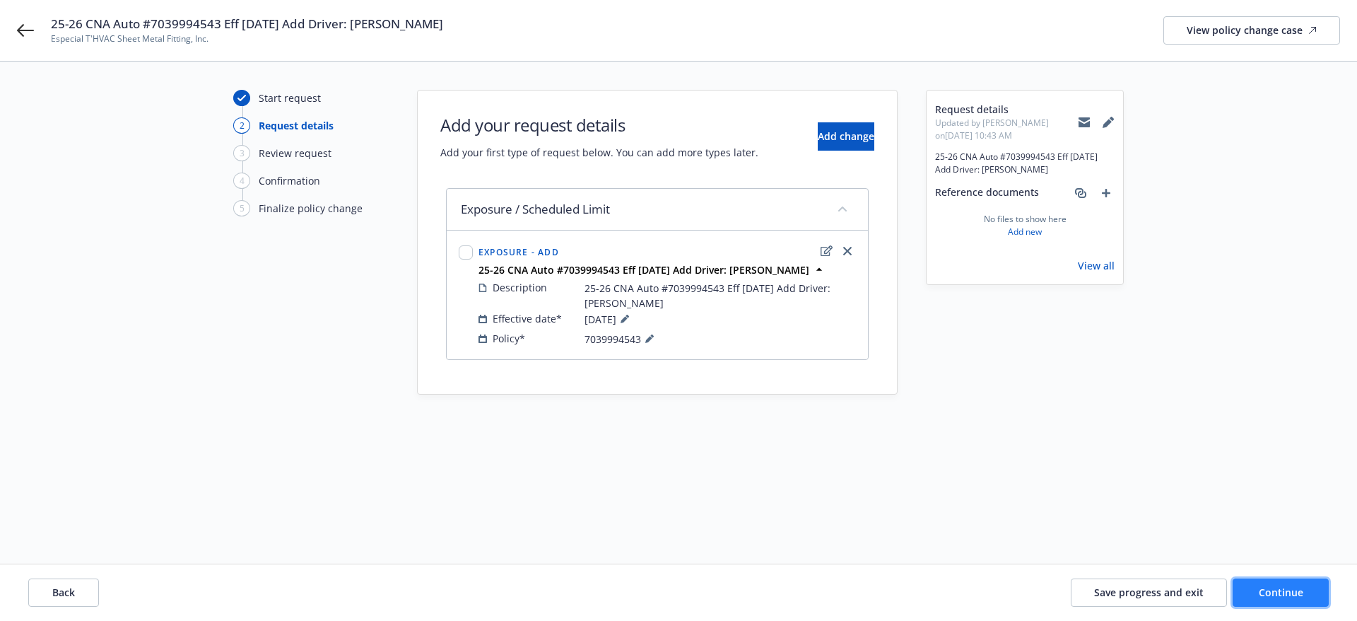
click at [1290, 594] on span "Continue" at bounding box center [1281, 591] width 45 height 13
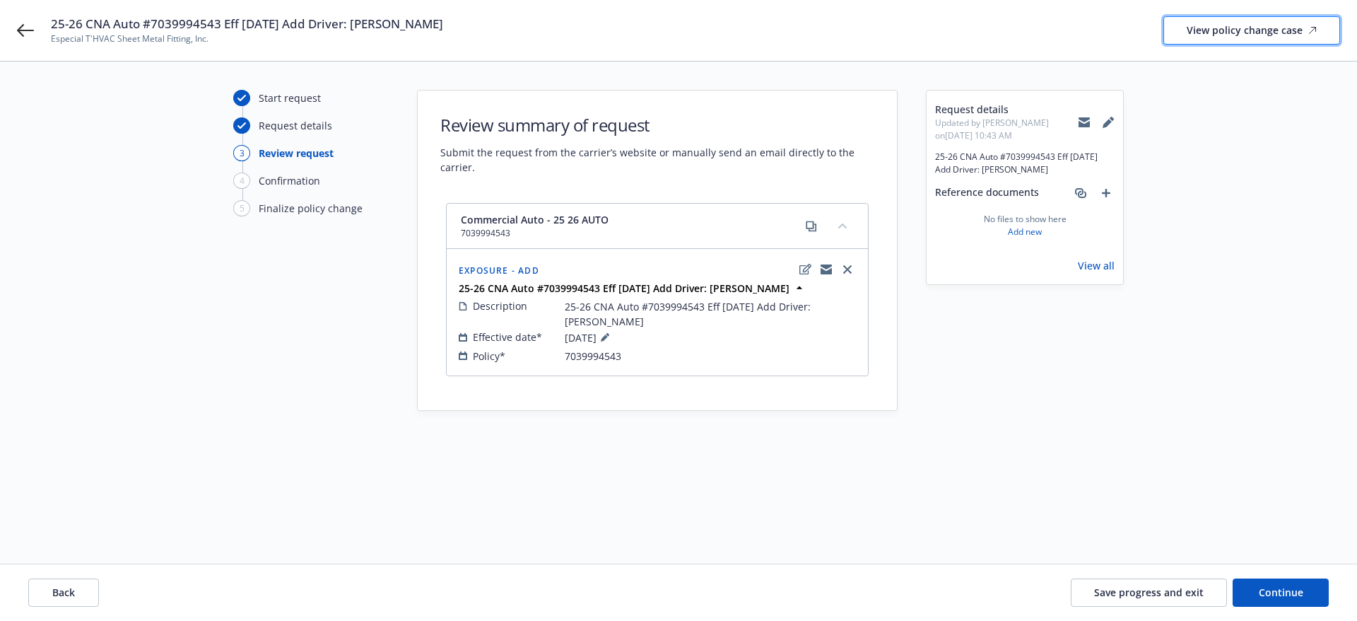
click at [1207, 42] on div "View policy change case" at bounding box center [1252, 30] width 130 height 27
click at [1087, 118] on icon at bounding box center [1083, 119] width 11 height 5
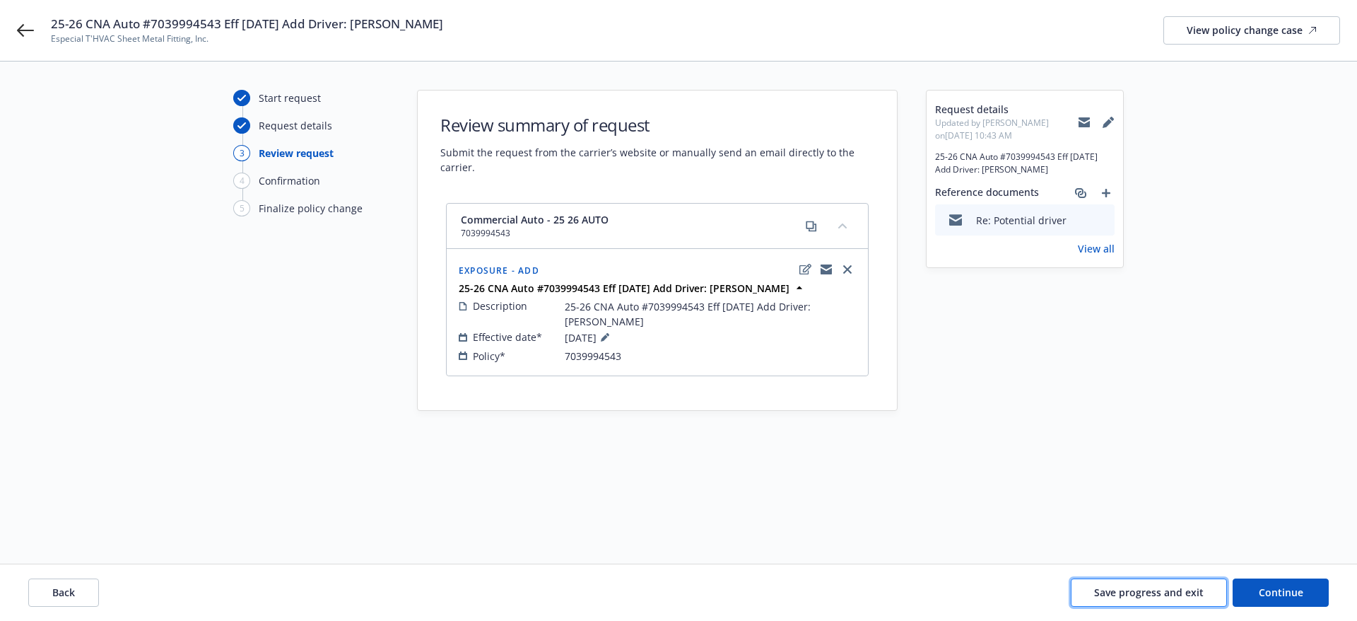
click at [1213, 593] on button "Save progress and exit" at bounding box center [1149, 592] width 156 height 28
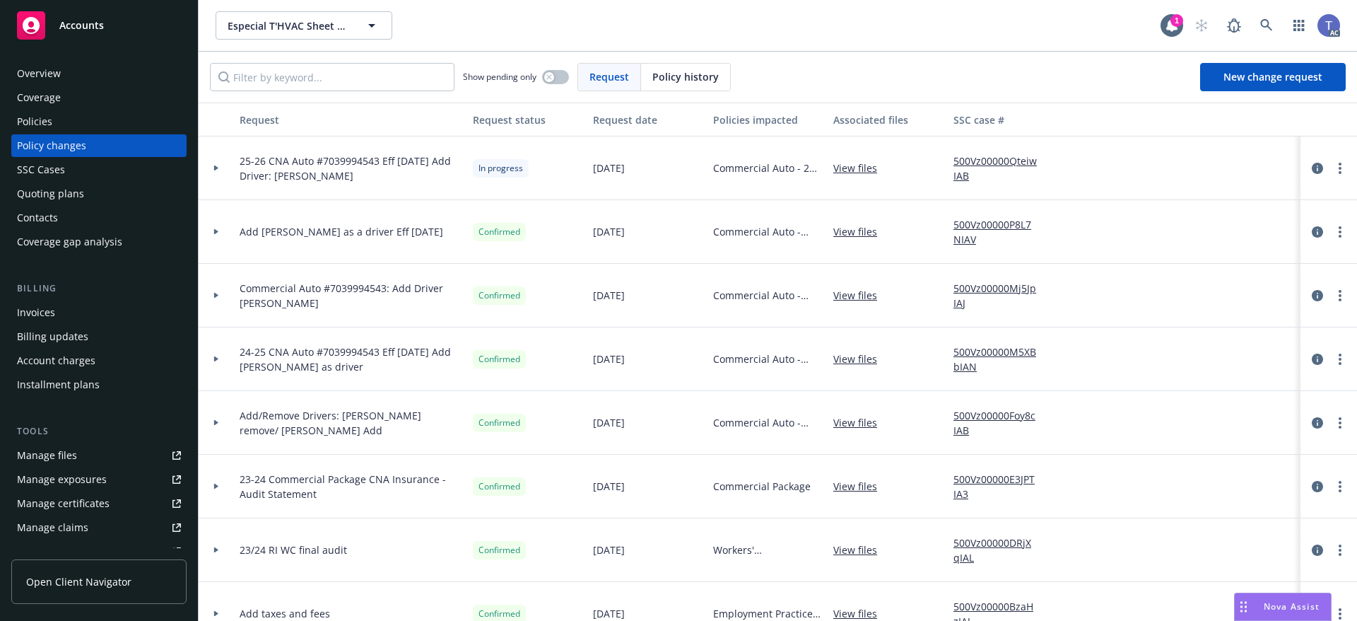
click at [916, 56] on div "Show pending only Request Policy history New change request" at bounding box center [778, 77] width 1158 height 51
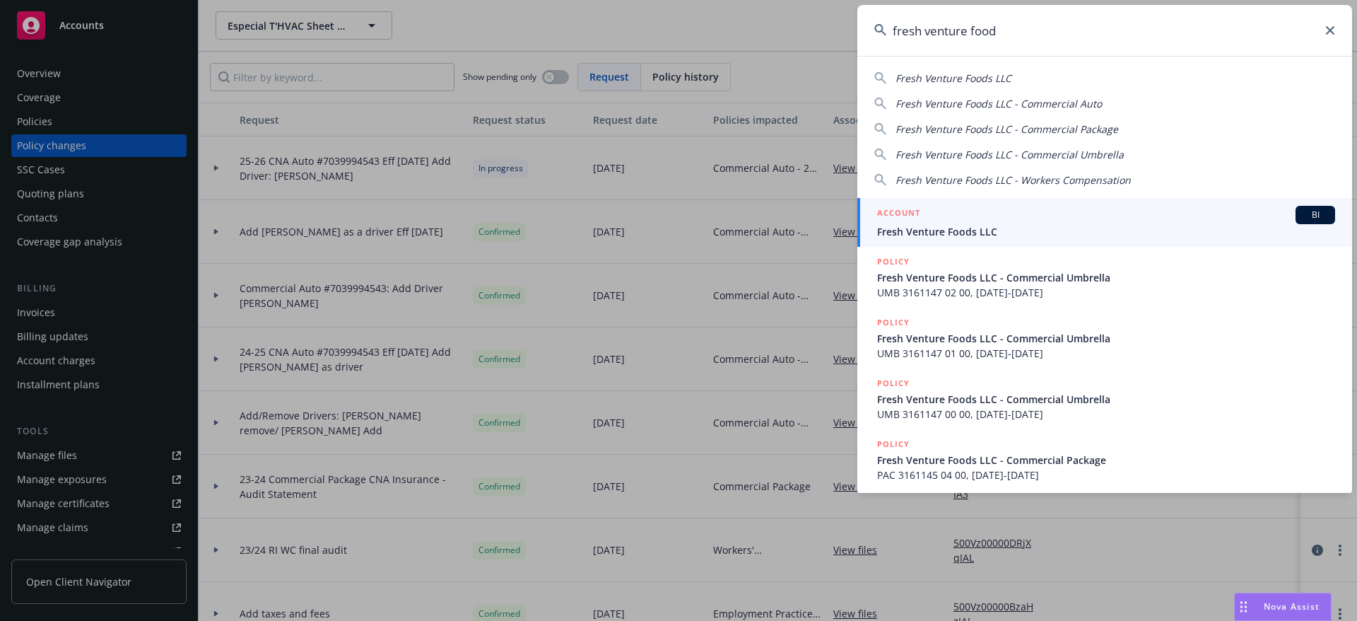
type input "fresh venture food"
click at [944, 209] on div "ACCOUNT BI" at bounding box center [1106, 215] width 458 height 18
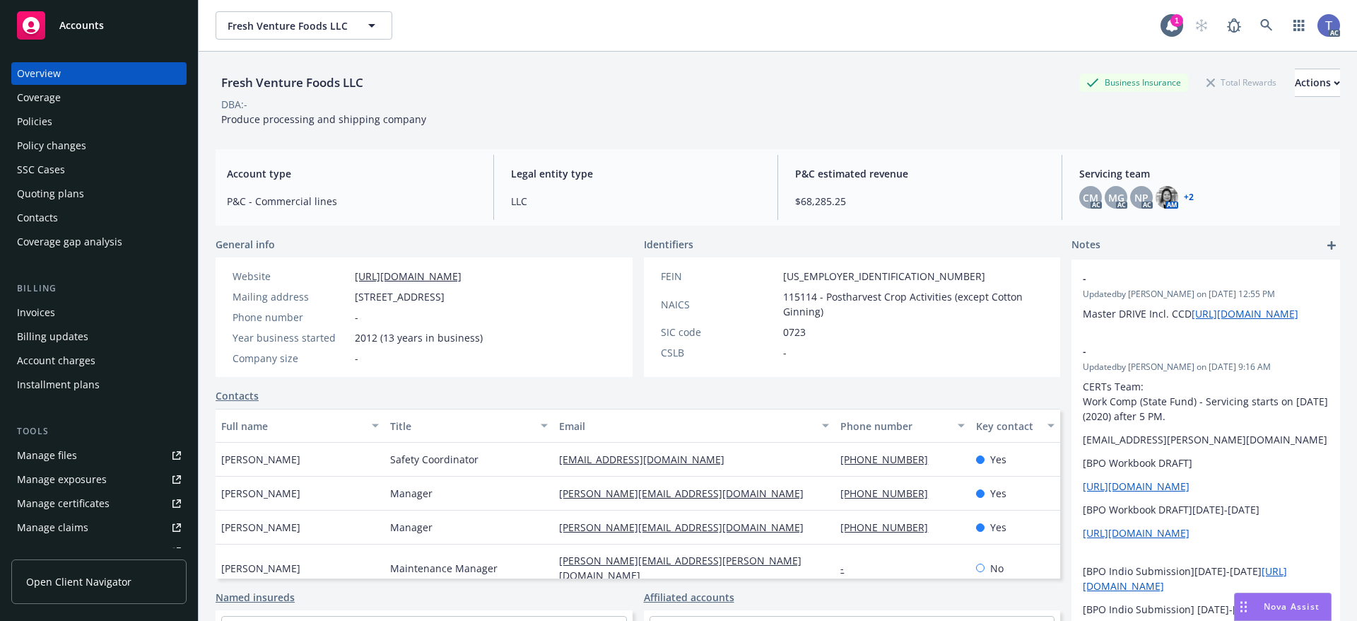
click at [54, 310] on div "Invoices" at bounding box center [99, 312] width 164 height 23
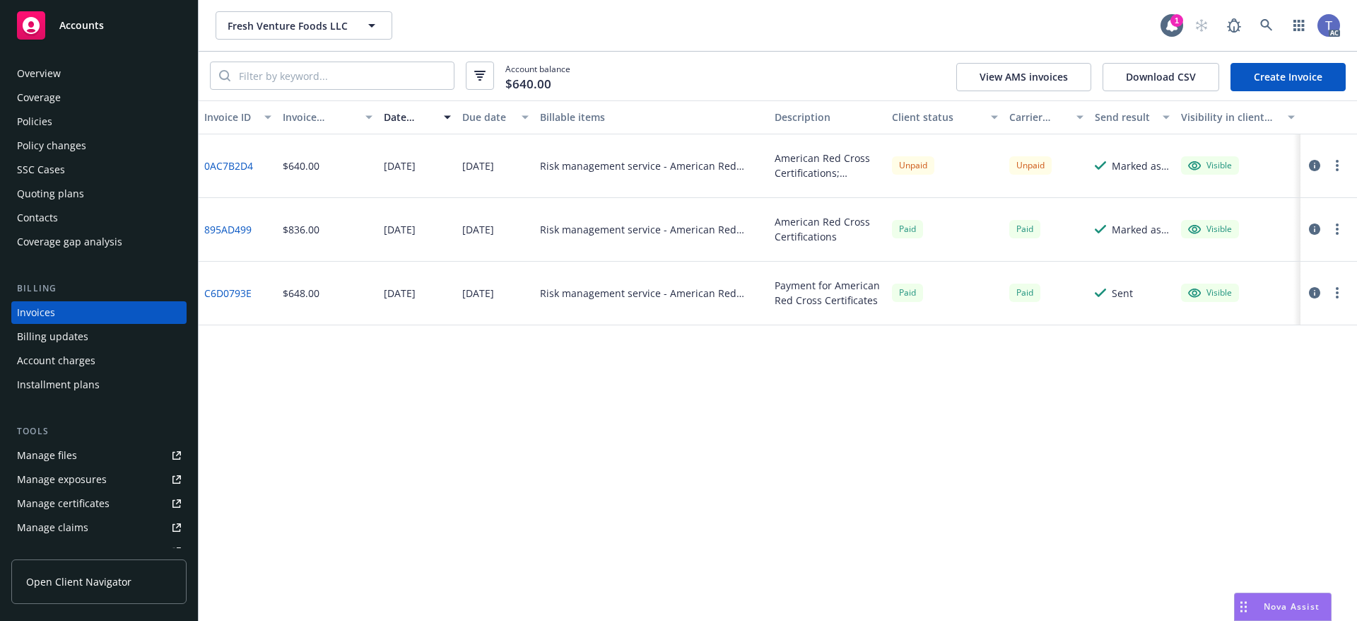
drag, startPoint x: 933, startPoint y: 45, endPoint x: 923, endPoint y: 2, distance: 43.5
click at [932, 45] on div "Fresh Venture Foods LLC Fresh Venture Foods LLC 1 AC" at bounding box center [778, 25] width 1158 height 51
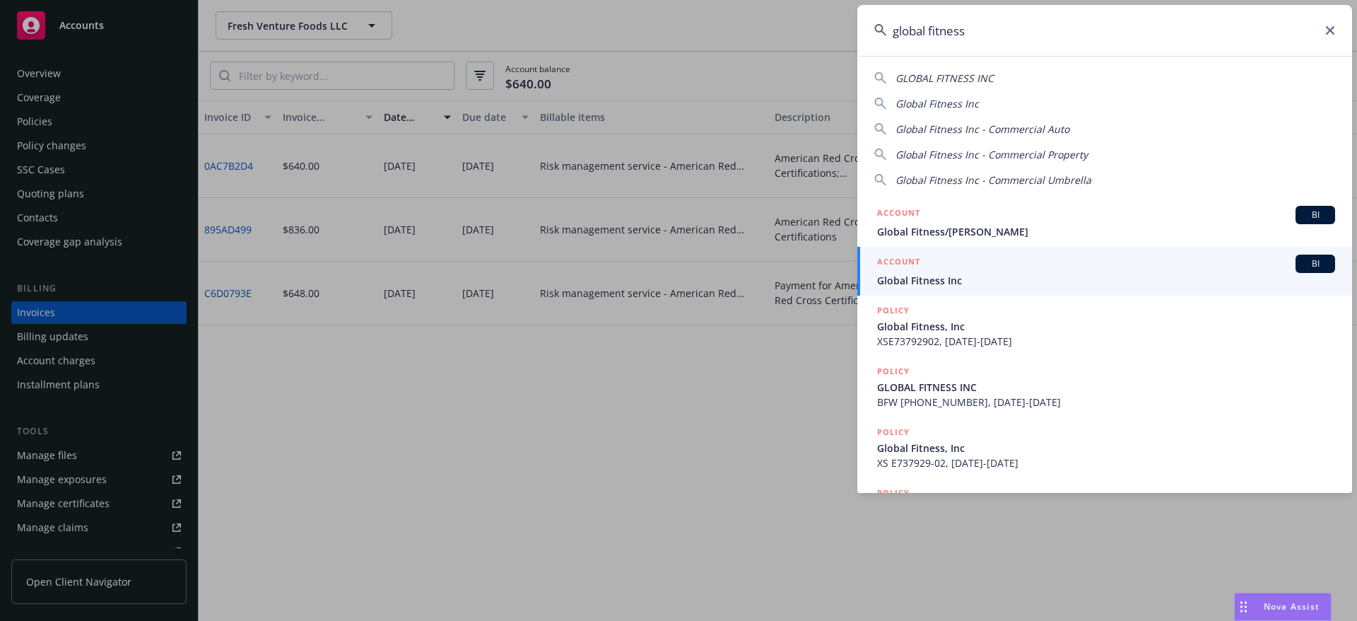
type input "global fitness"
click at [924, 278] on span "Global Fitness Inc" at bounding box center [1106, 280] width 458 height 15
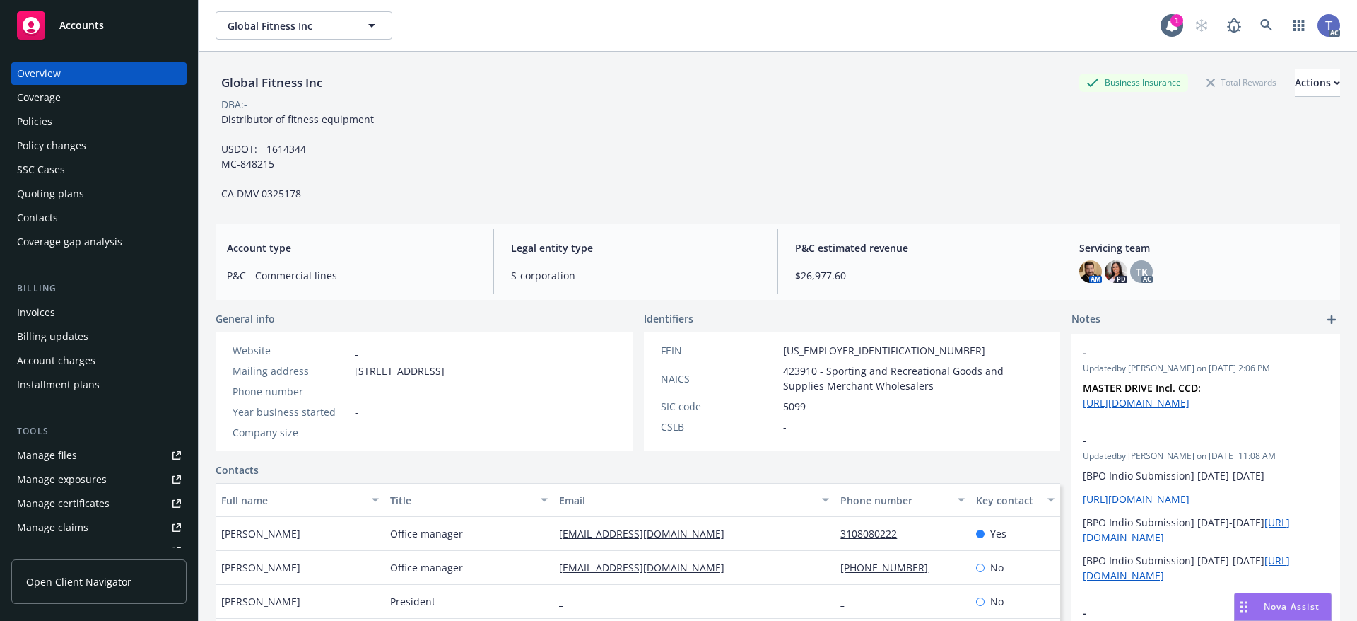
click at [57, 127] on div "Policies" at bounding box center [99, 121] width 164 height 23
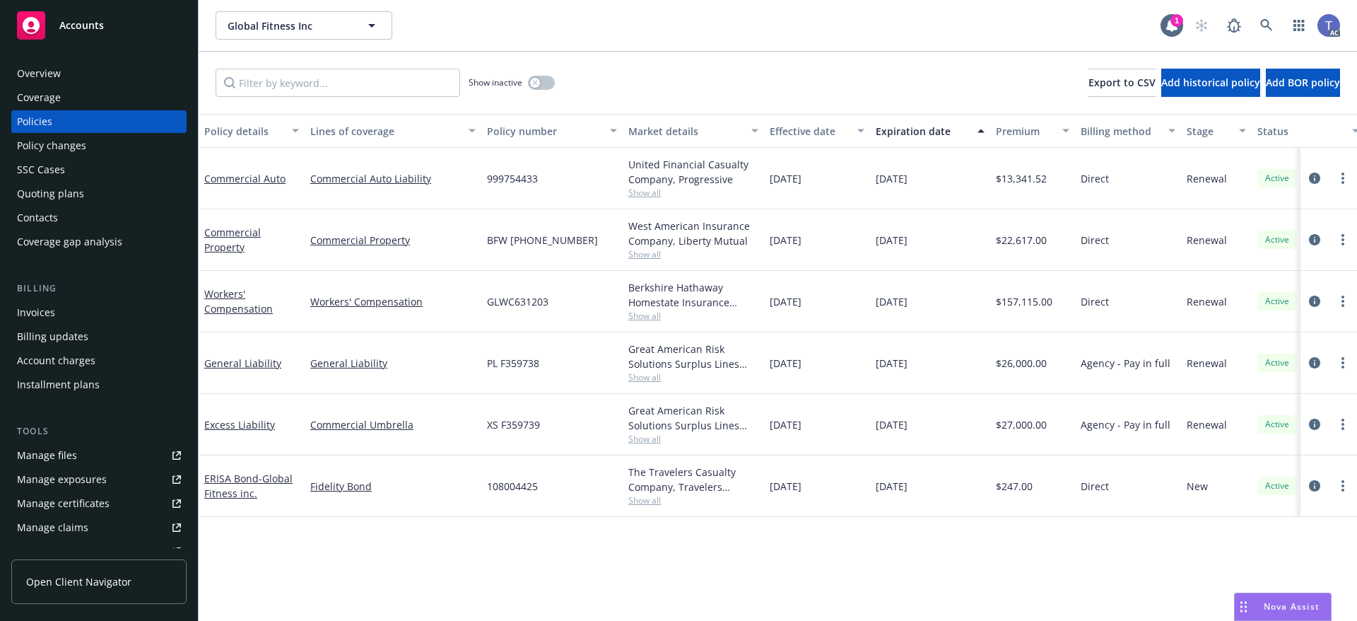
click at [511, 306] on span "GLWC631203" at bounding box center [517, 301] width 61 height 15
click at [510, 305] on span "GLWC631203" at bounding box center [517, 301] width 61 height 15
copy span "GLWC631203"
drag, startPoint x: 1316, startPoint y: 298, endPoint x: 819, endPoint y: 302, distance: 496.8
click at [1316, 299] on icon "circleInformation" at bounding box center [1314, 300] width 11 height 11
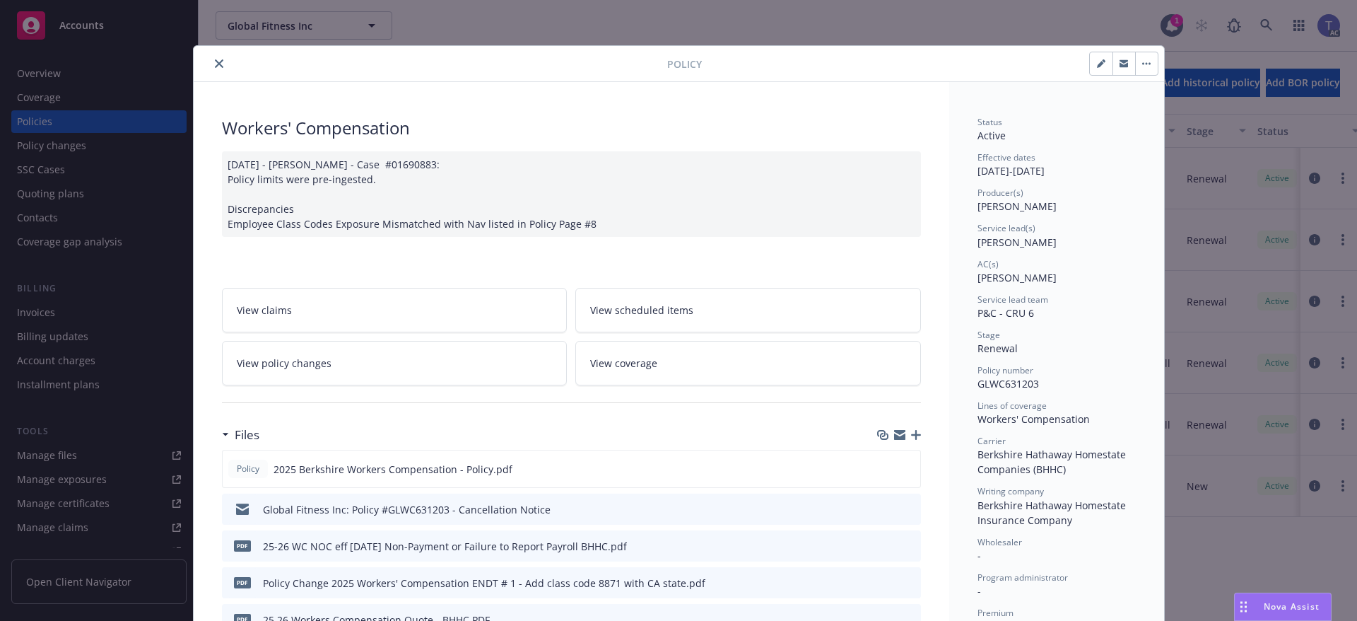
click at [911, 435] on icon "button" at bounding box center [916, 435] width 10 height 10
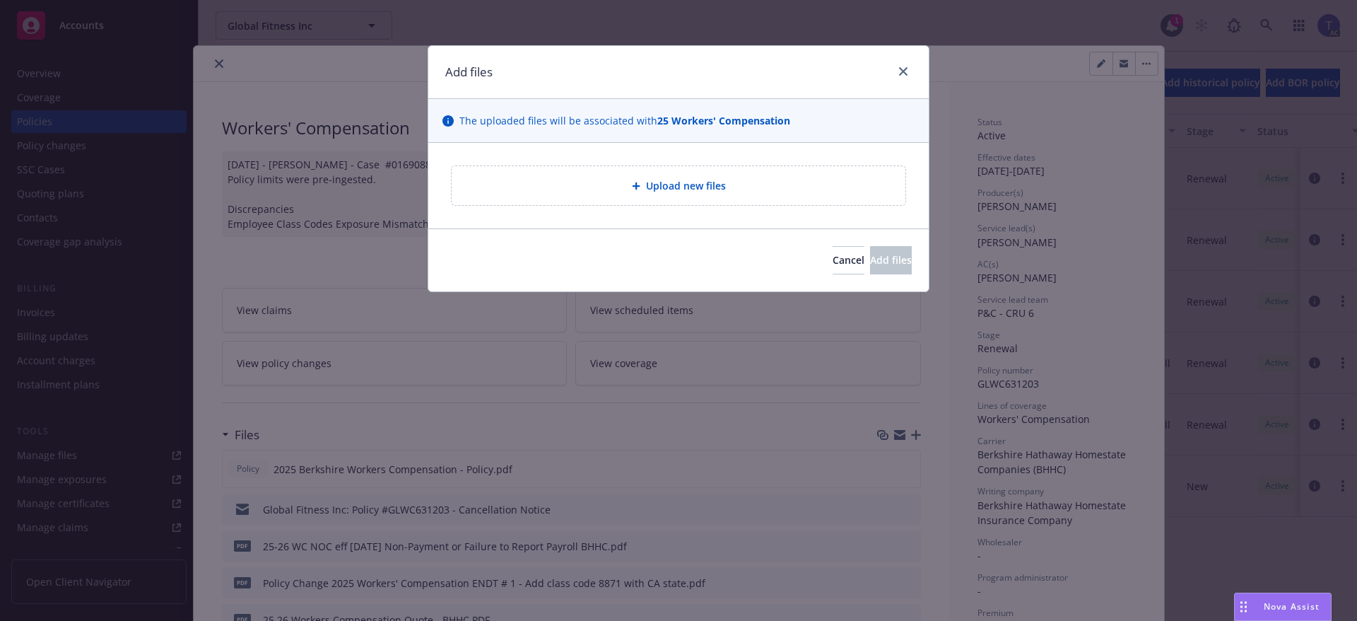
click at [565, 180] on div "Upload new files" at bounding box center [678, 185] width 431 height 16
type textarea "x"
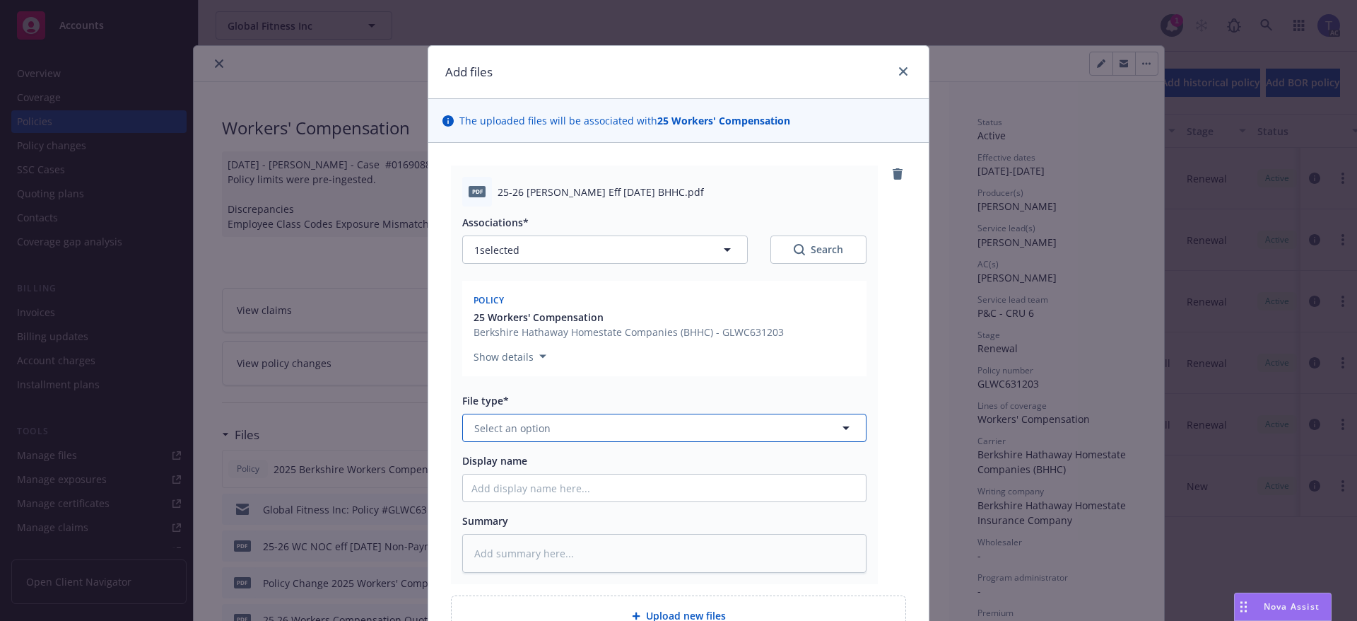
click at [675, 418] on button "Select an option" at bounding box center [664, 427] width 404 height 28
type input "reinsta"
drag, startPoint x: 548, startPoint y: 475, endPoint x: 543, endPoint y: 444, distance: 31.5
click at [548, 475] on div "Reinstatement" at bounding box center [664, 467] width 386 height 20
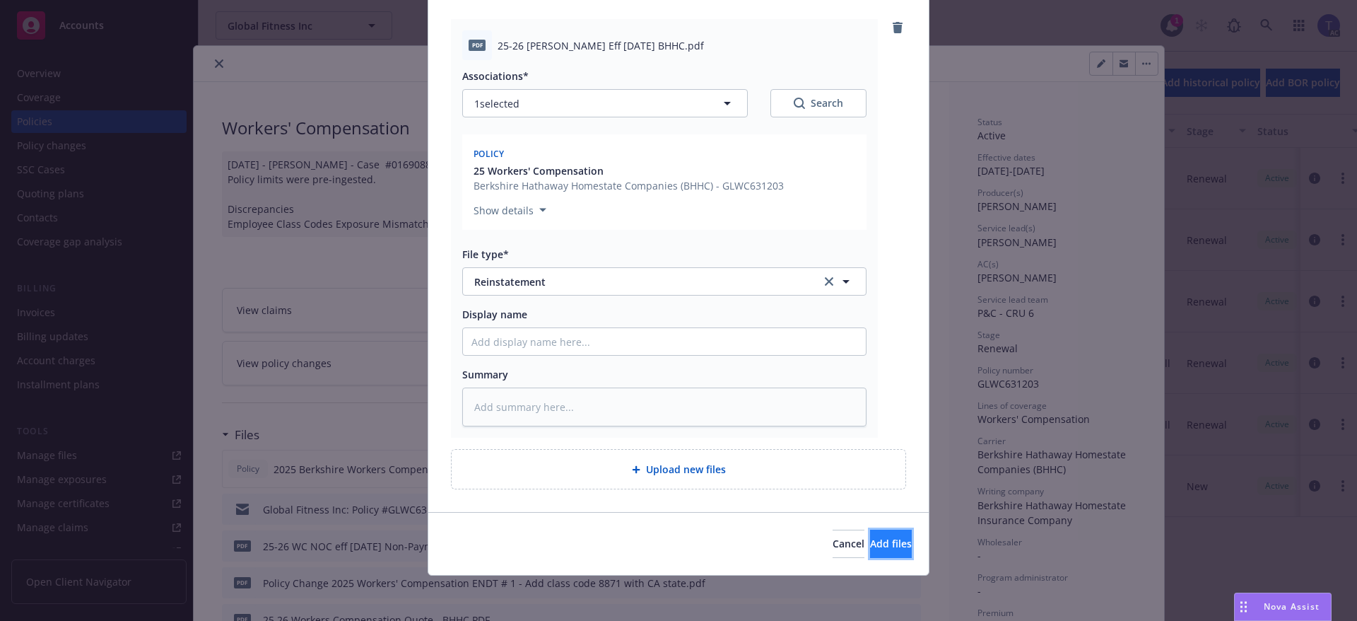
click at [870, 546] on button "Add files" at bounding box center [891, 543] width 42 height 28
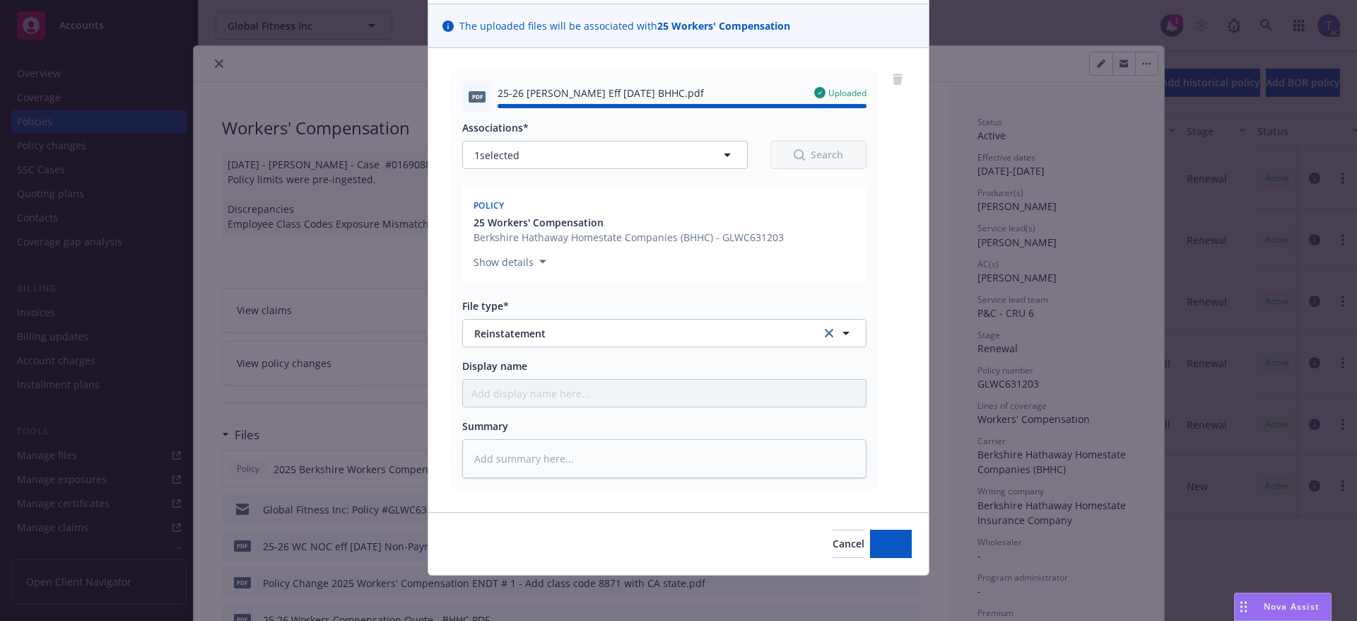
type textarea "x"
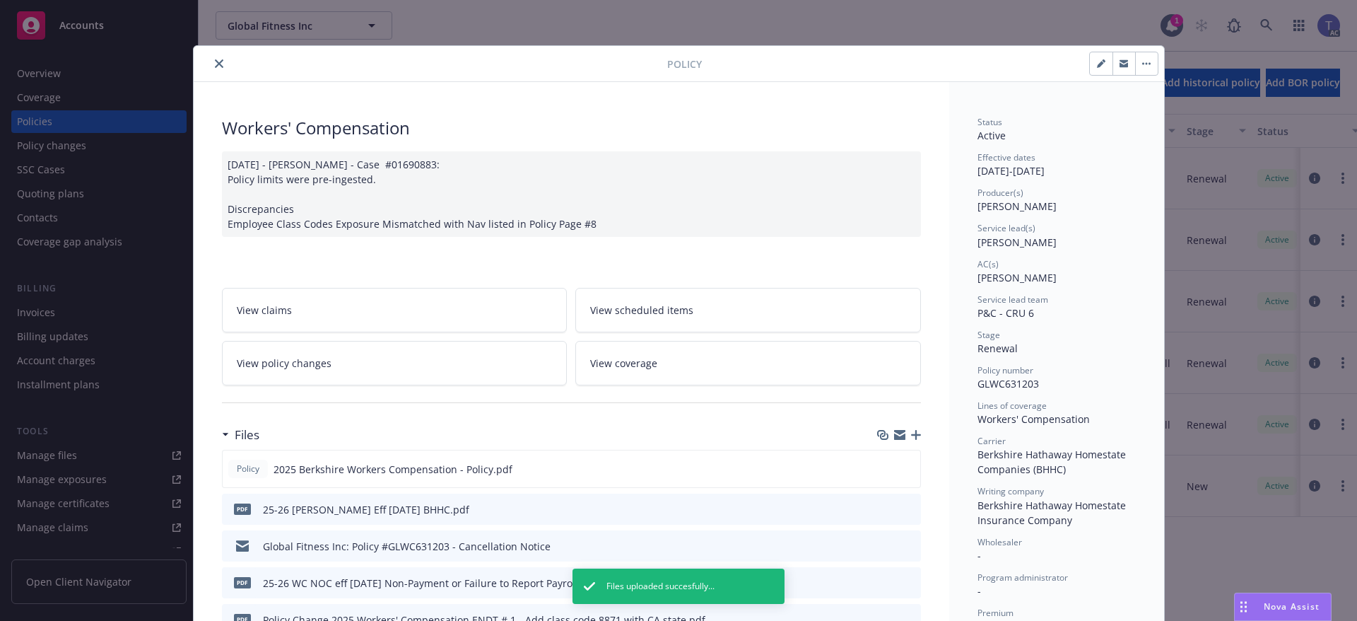
click at [215, 62] on icon "close" at bounding box center [219, 63] width 8 height 8
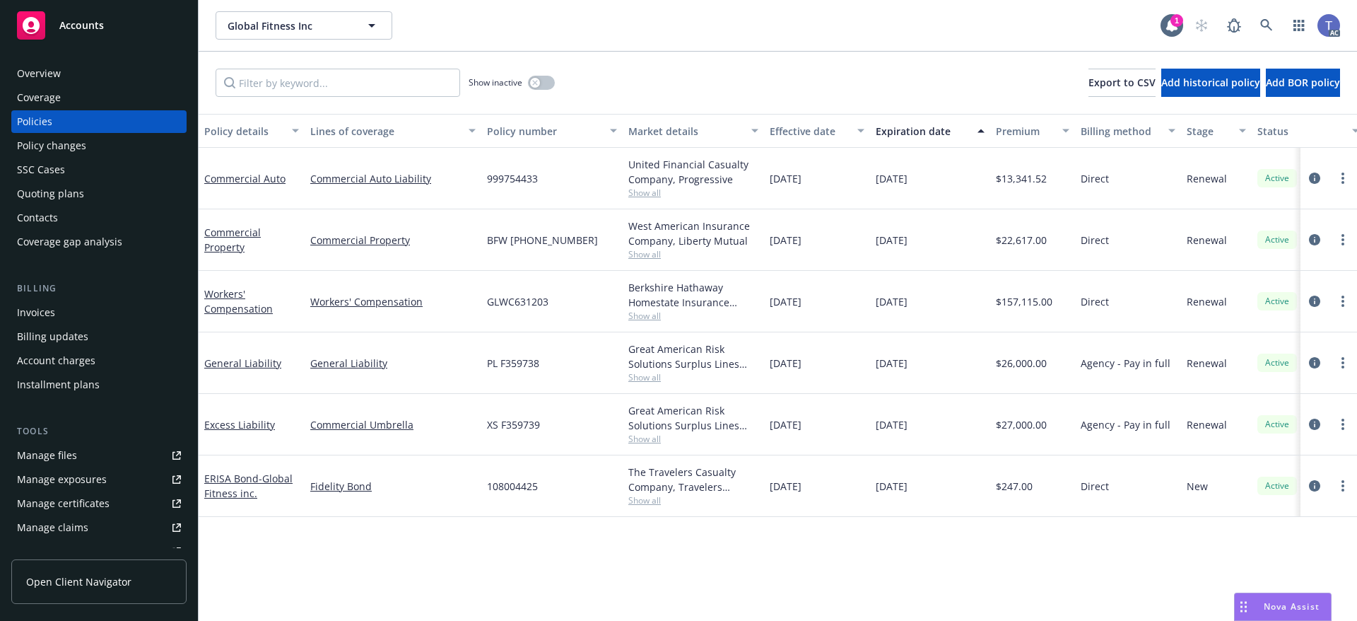
click at [731, 52] on div "Show inactive Export to CSV Add historical policy Add BOR policy" at bounding box center [778, 83] width 1158 height 62
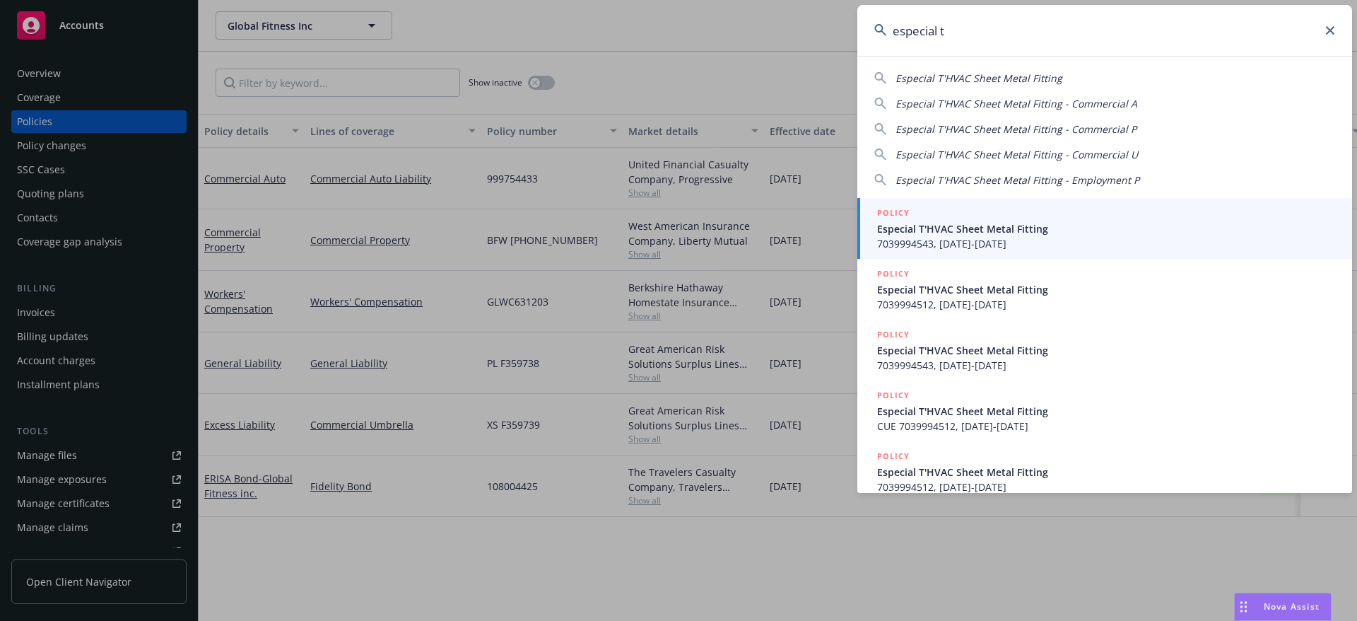
type input "especial t'"
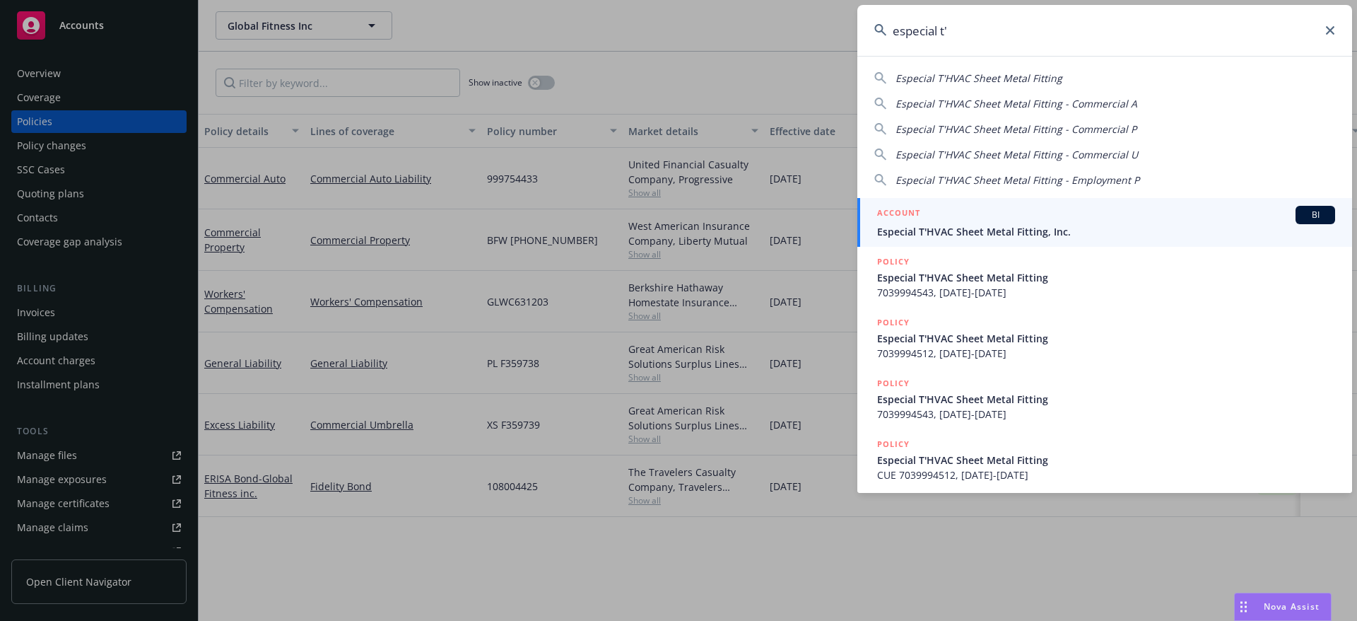
click at [1042, 219] on div "ACCOUNT BI" at bounding box center [1106, 215] width 458 height 18
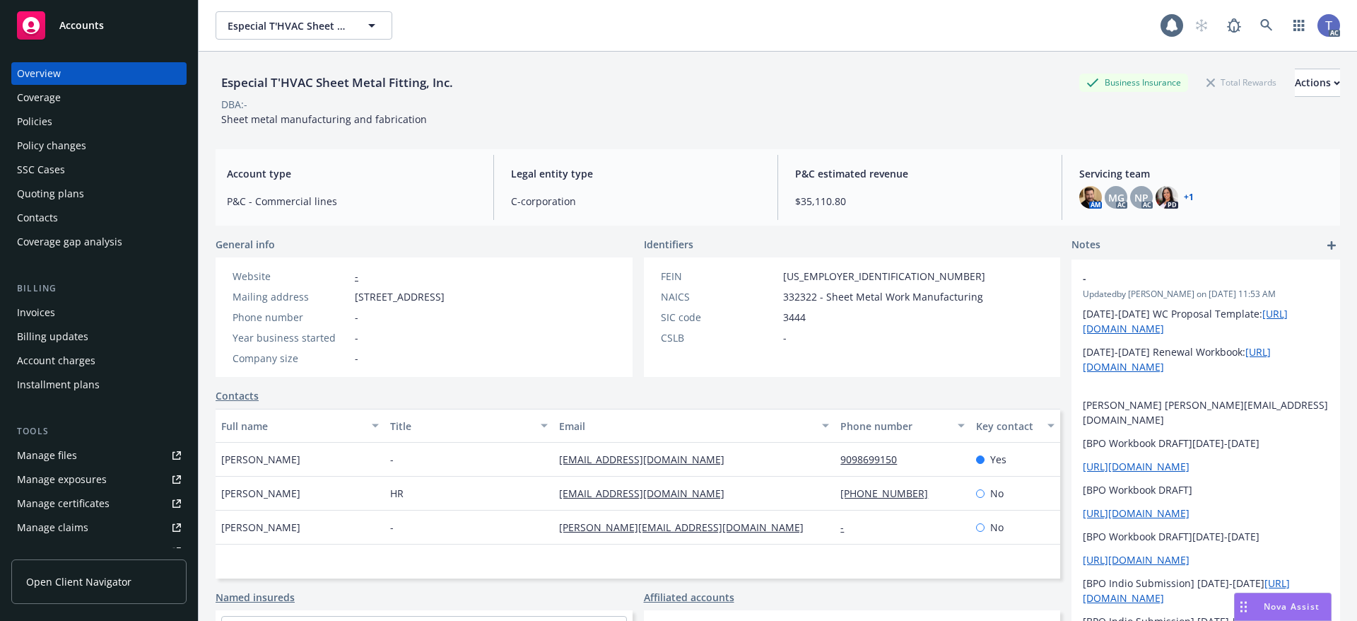
click at [58, 143] on div "Policy changes" at bounding box center [51, 145] width 69 height 23
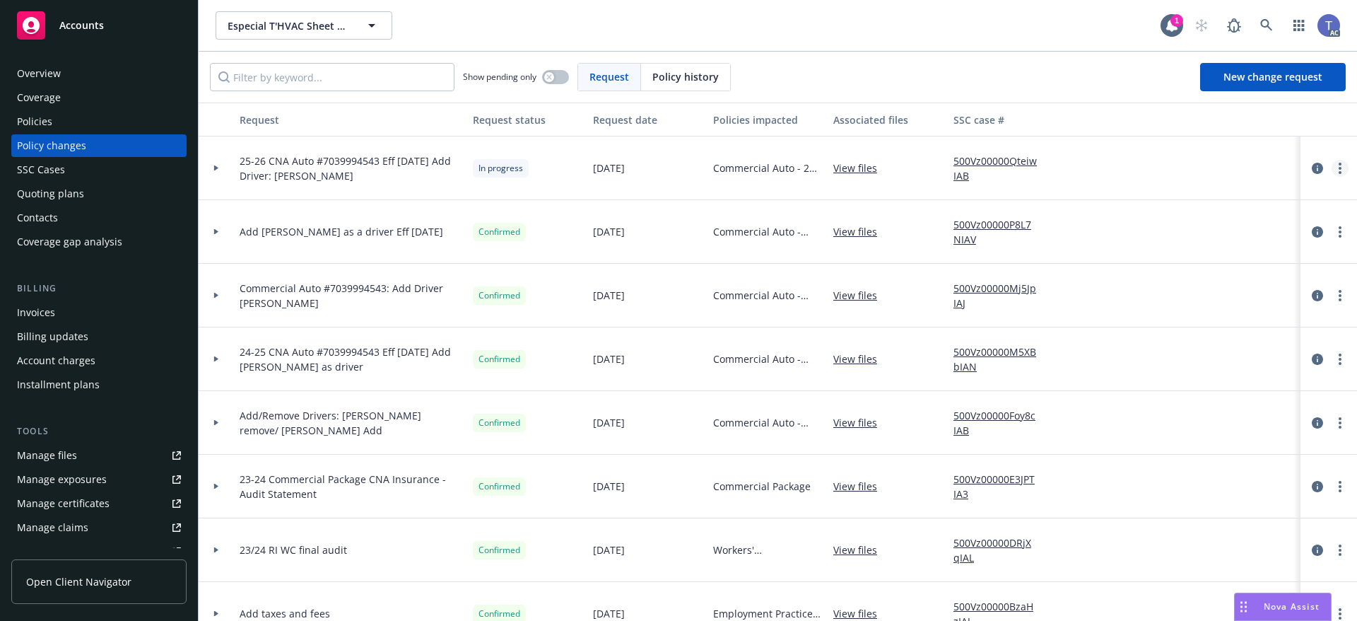
click at [1332, 172] on link "more" at bounding box center [1339, 168] width 17 height 17
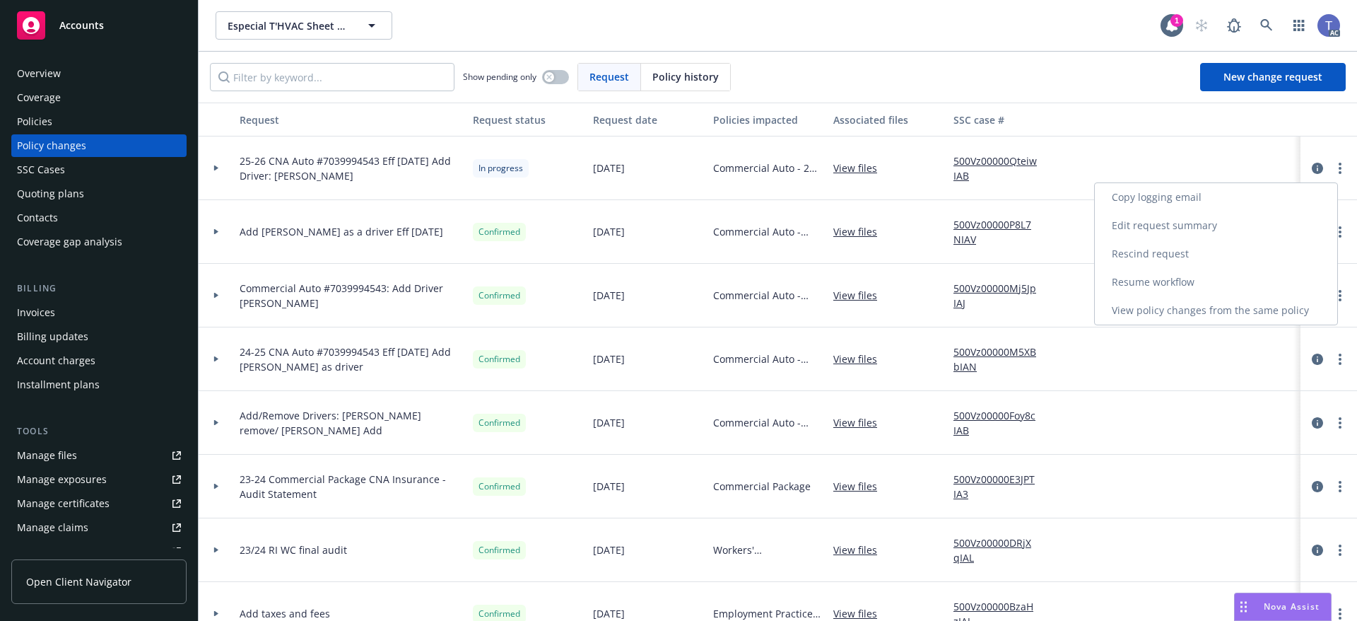
drag, startPoint x: 1175, startPoint y: 274, endPoint x: 1199, endPoint y: 245, distance: 38.2
click at [1175, 275] on link "Resume workflow" at bounding box center [1216, 282] width 242 height 28
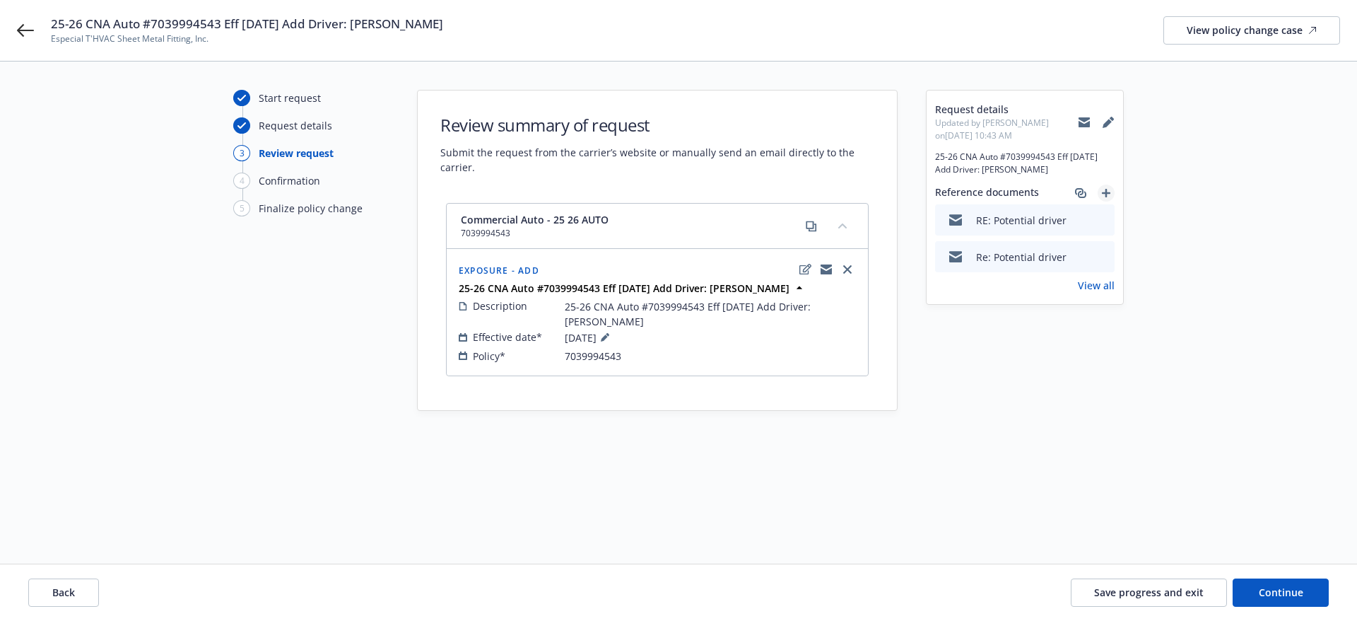
click at [1105, 189] on icon "add" at bounding box center [1106, 193] width 8 height 8
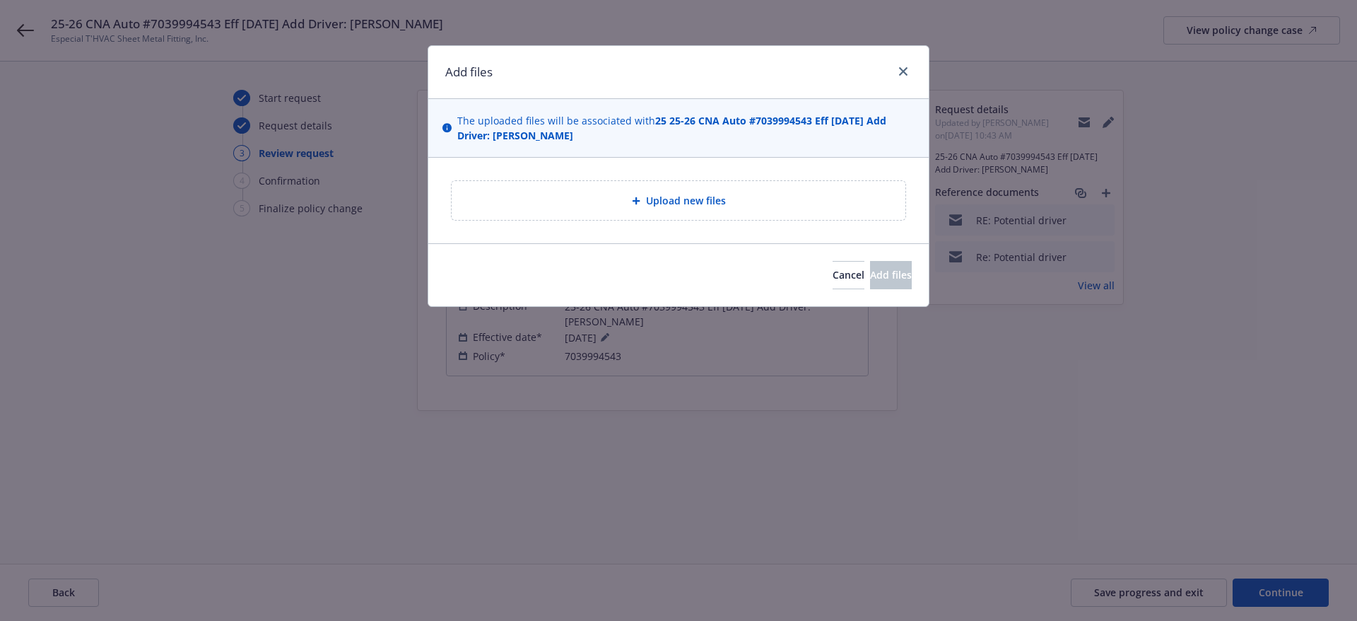
click at [784, 205] on div "Upload new files" at bounding box center [678, 200] width 431 height 16
type textarea "x"
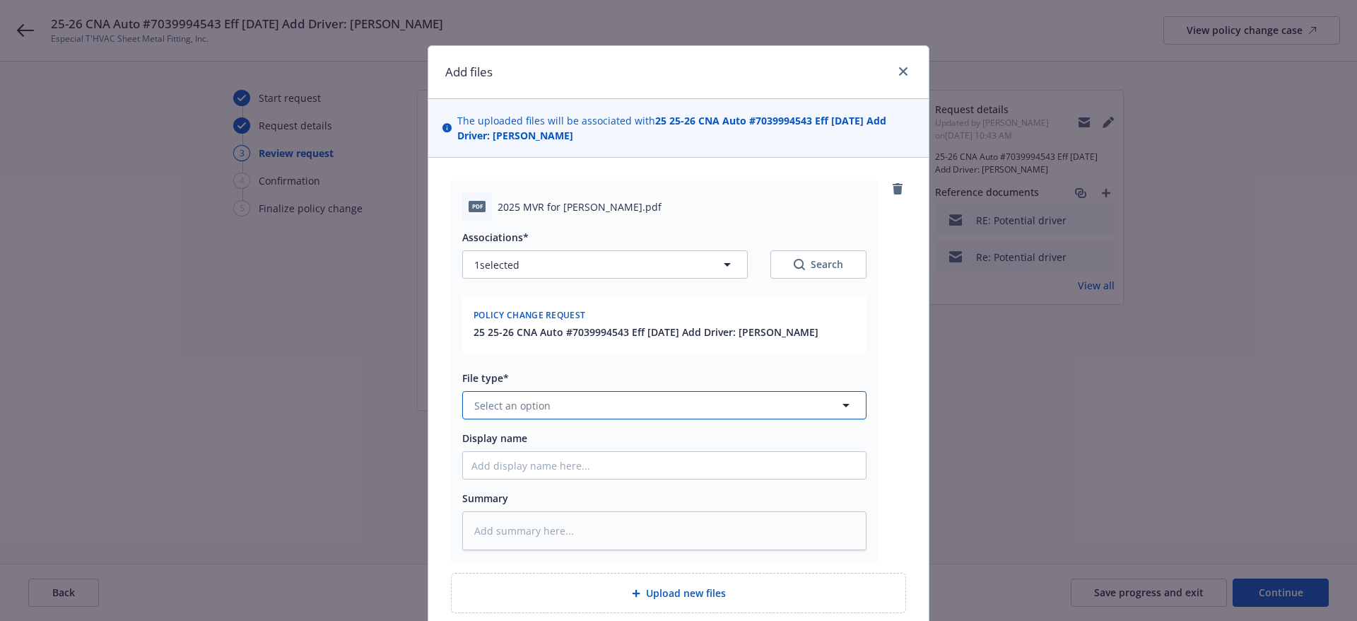
click at [649, 418] on button "Select an option" at bounding box center [664, 405] width 404 height 28
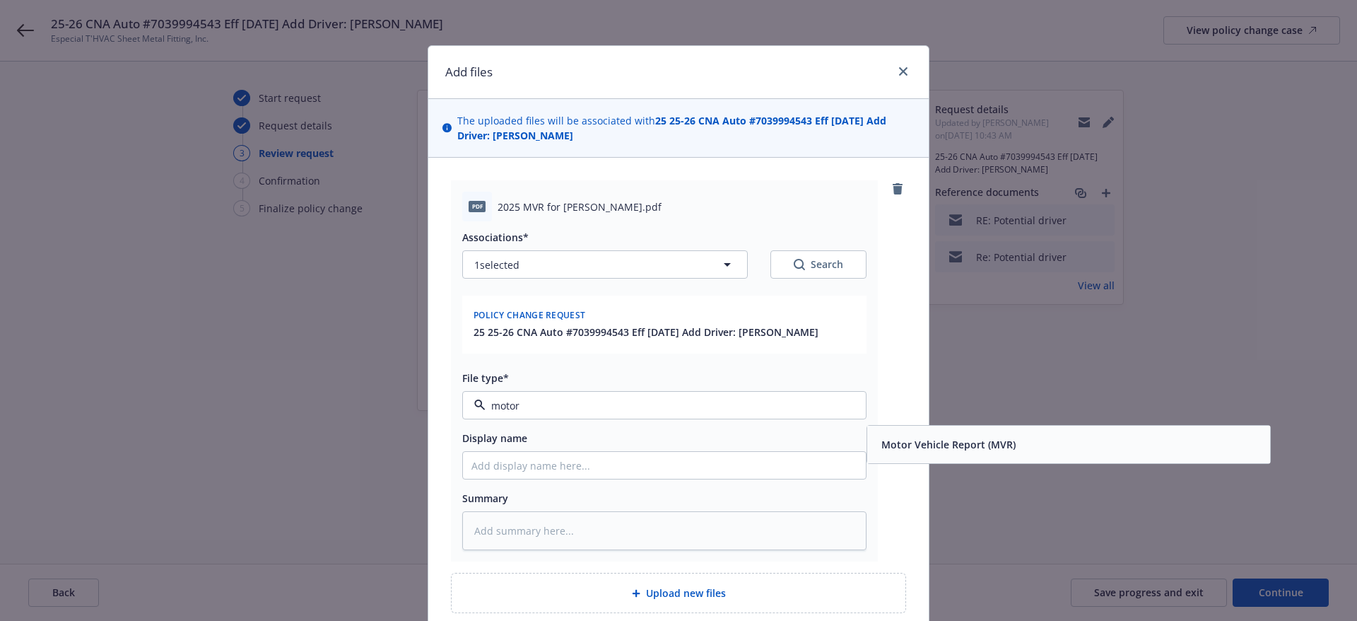
type input "motor"
click at [940, 437] on div "Add files The uploaded files will be associated with 25 25-26 CNA Auto #7039994…" at bounding box center [678, 310] width 1357 height 621
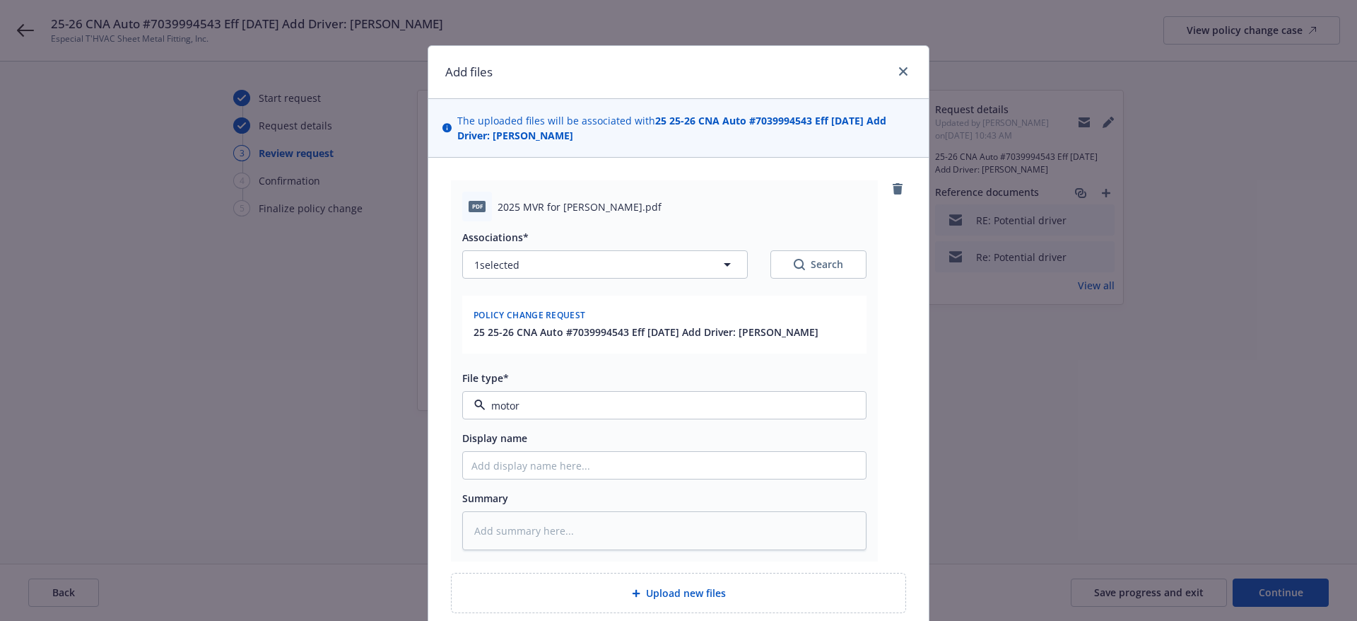
click at [948, 450] on div "Add files The uploaded files will be associated with 25 25-26 CNA Auto #7039994…" at bounding box center [678, 310] width 1357 height 621
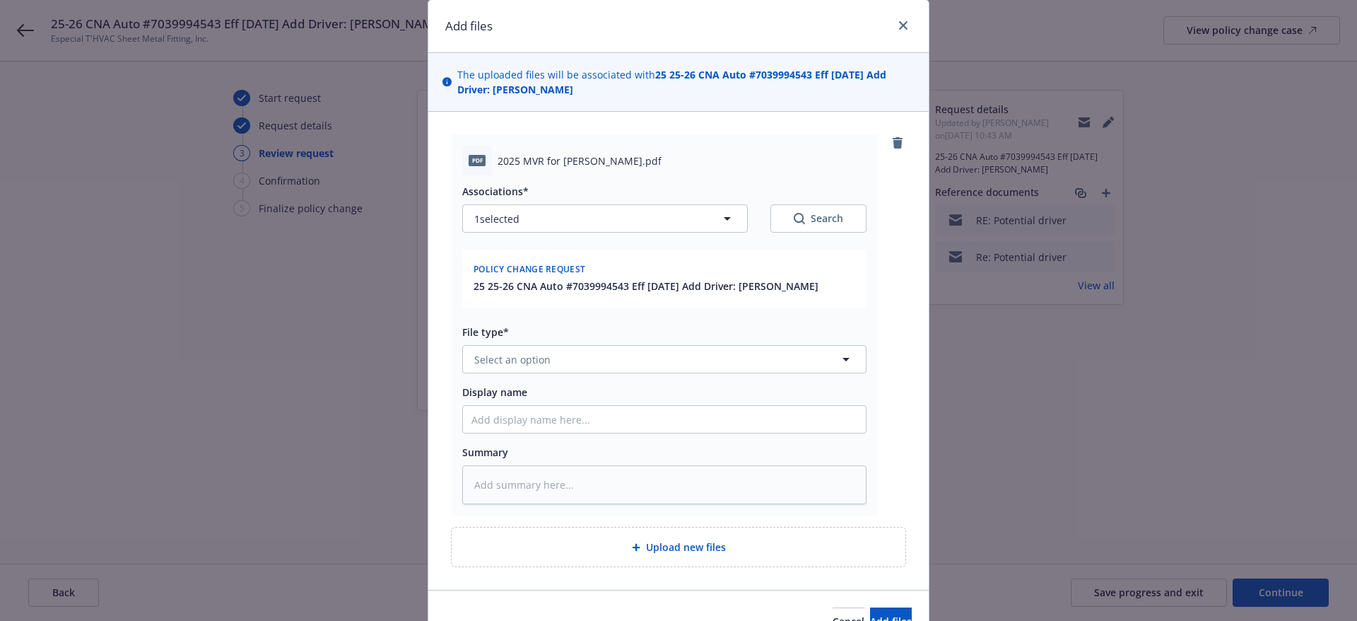
scroll to position [71, 0]
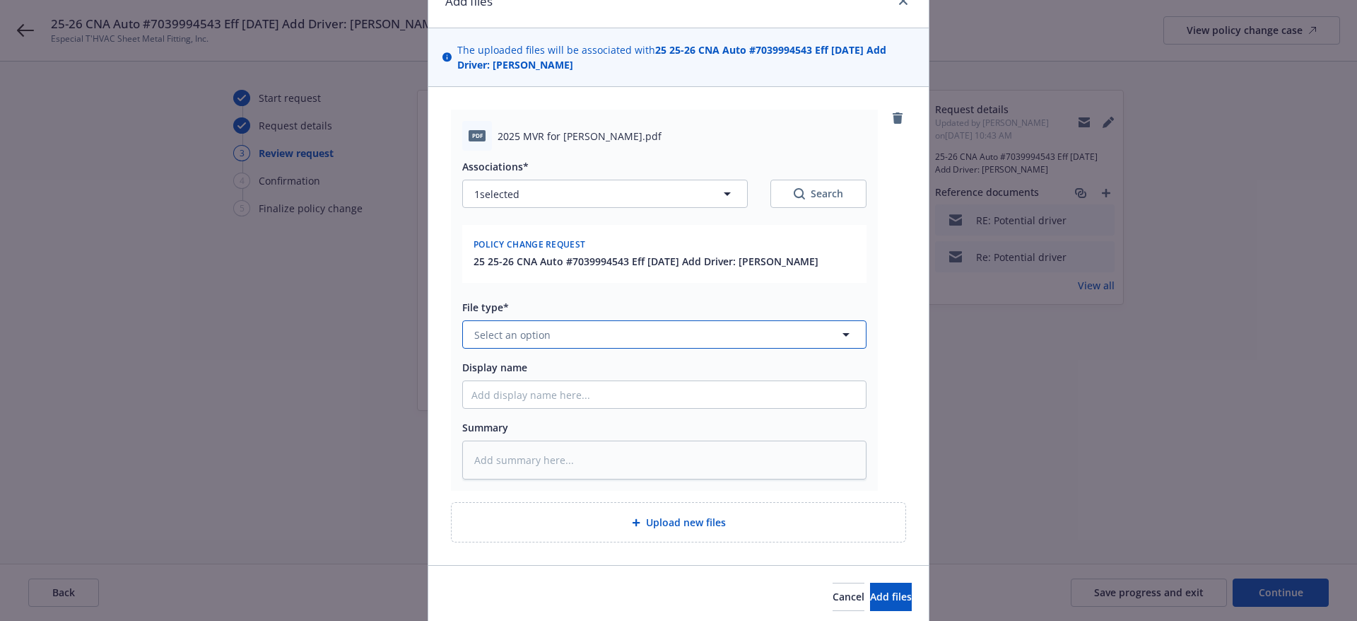
click at [766, 348] on button "Select an option" at bounding box center [664, 334] width 404 height 28
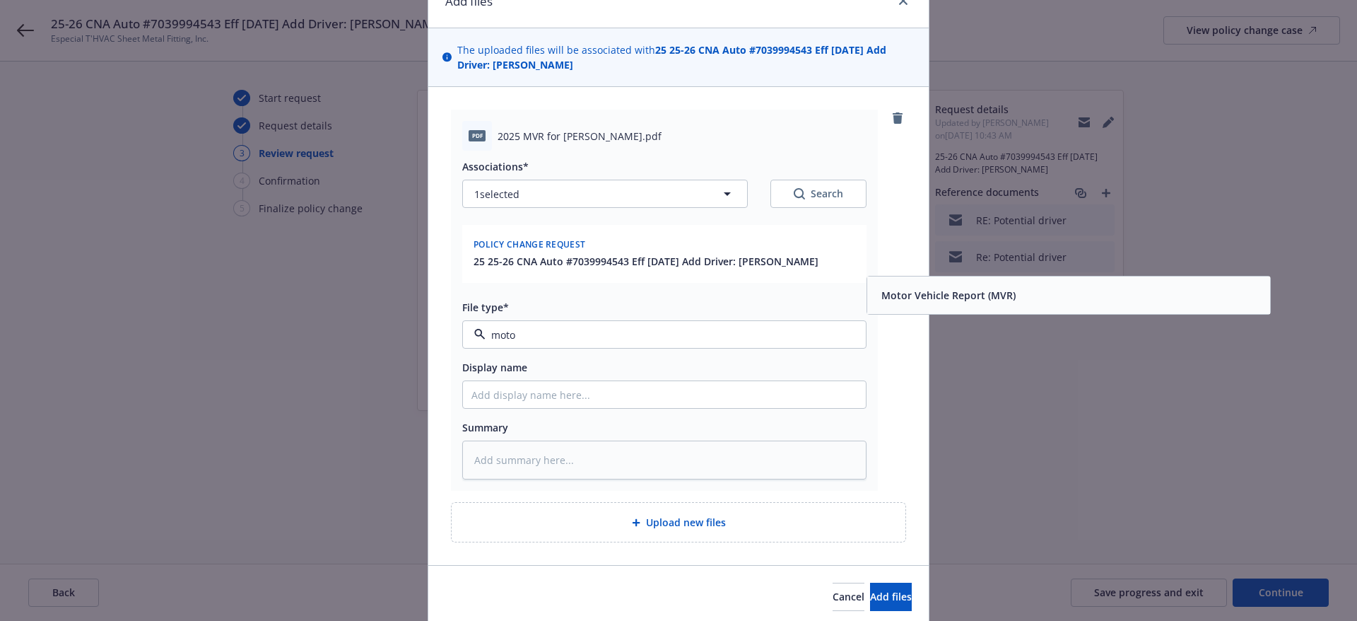
type input "motor"
click at [913, 302] on span "Motor Vehicle Report (MVR)" at bounding box center [948, 295] width 134 height 15
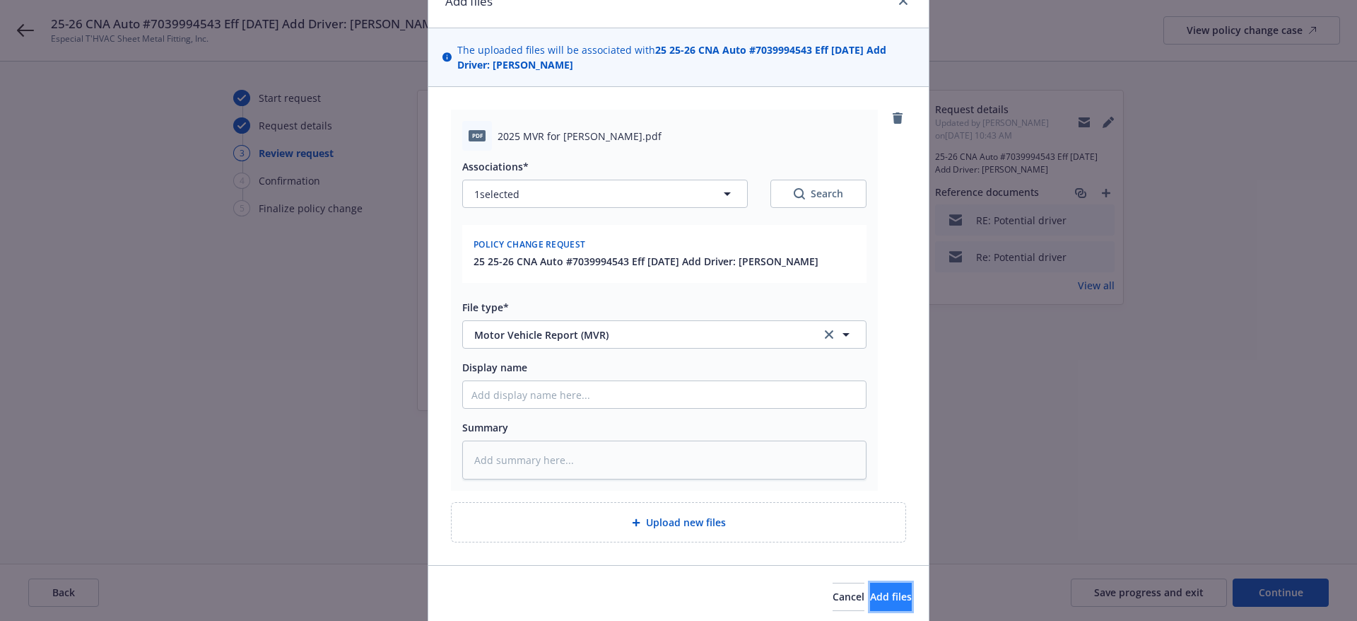
click at [884, 607] on button "Add files" at bounding box center [891, 596] width 42 height 28
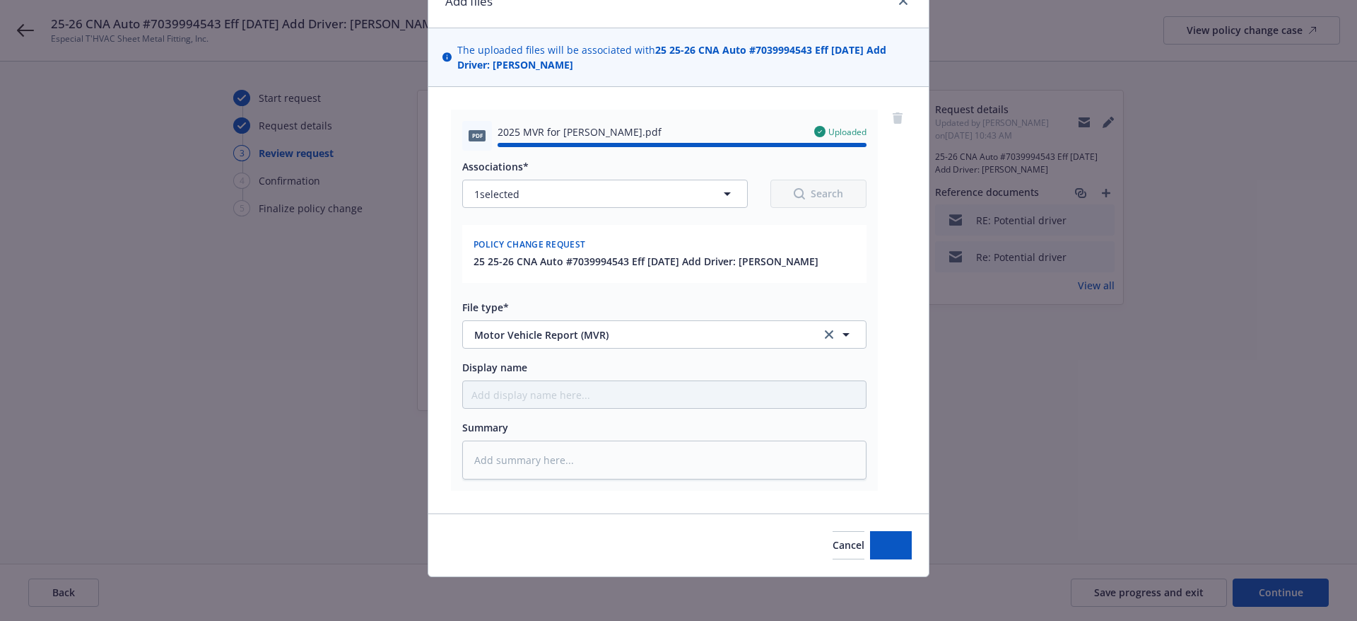
type textarea "x"
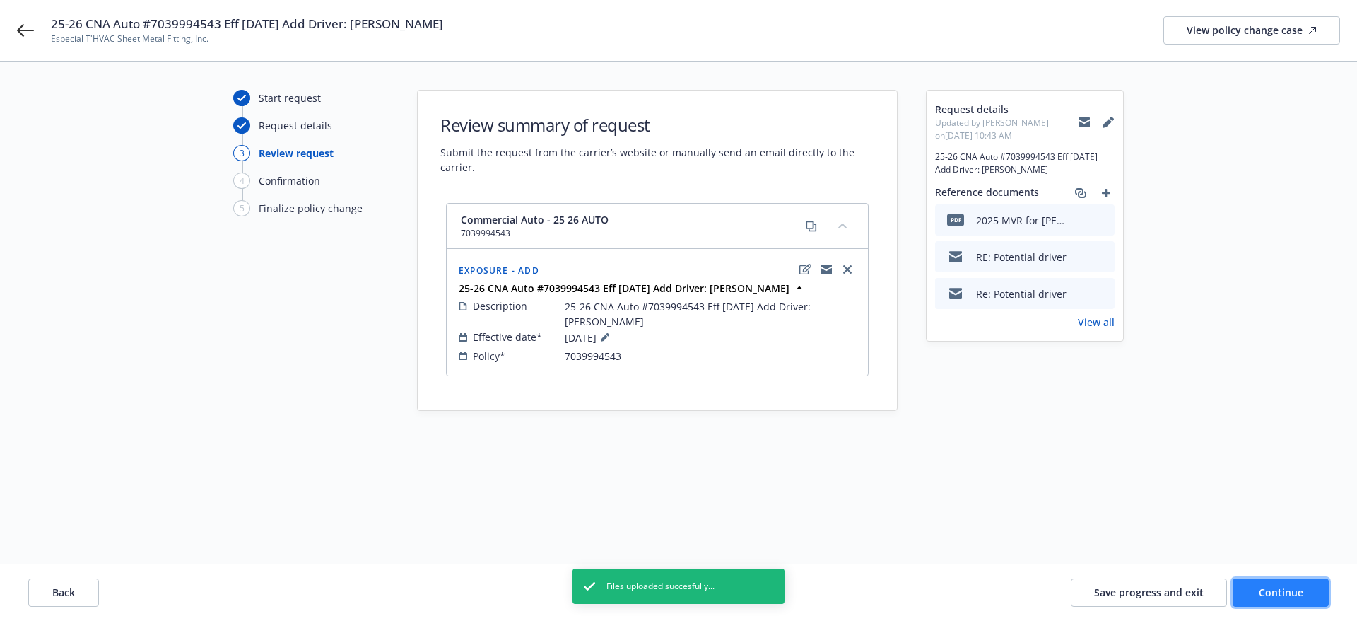
click at [1264, 592] on span "Continue" at bounding box center [1281, 591] width 45 height 13
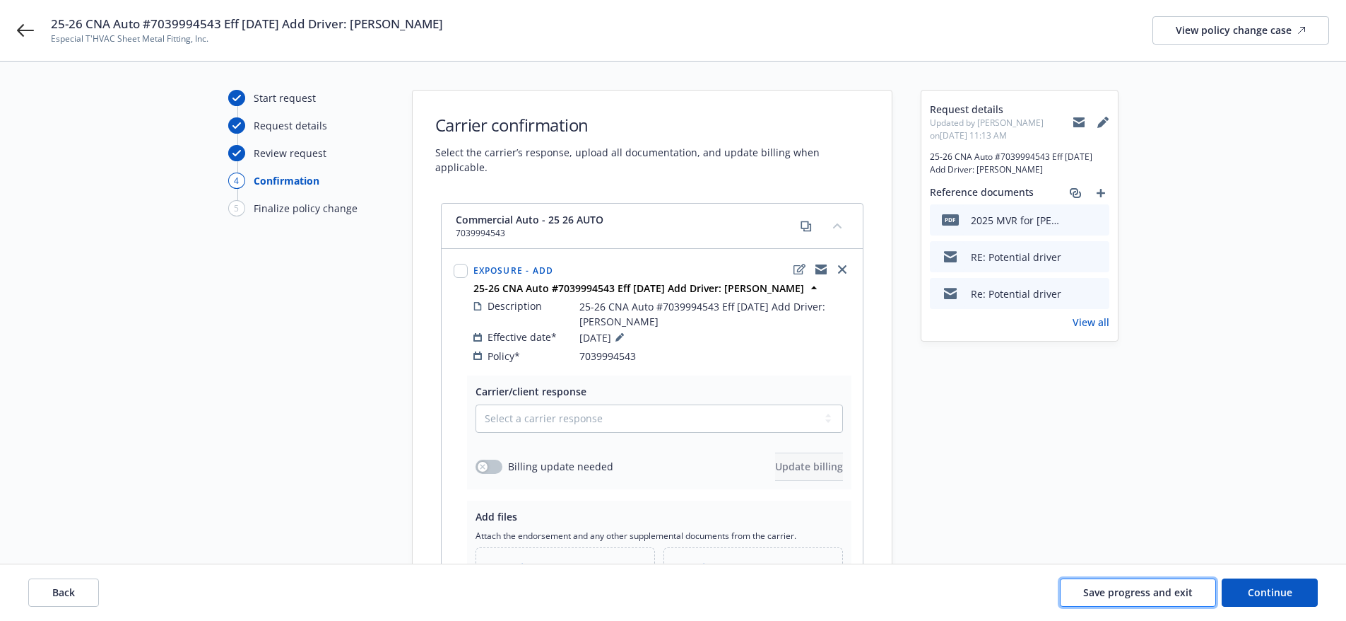
drag, startPoint x: 1159, startPoint y: 592, endPoint x: 1064, endPoint y: 589, distance: 94.7
click at [1158, 592] on span "Save progress and exit" at bounding box center [1138, 591] width 110 height 13
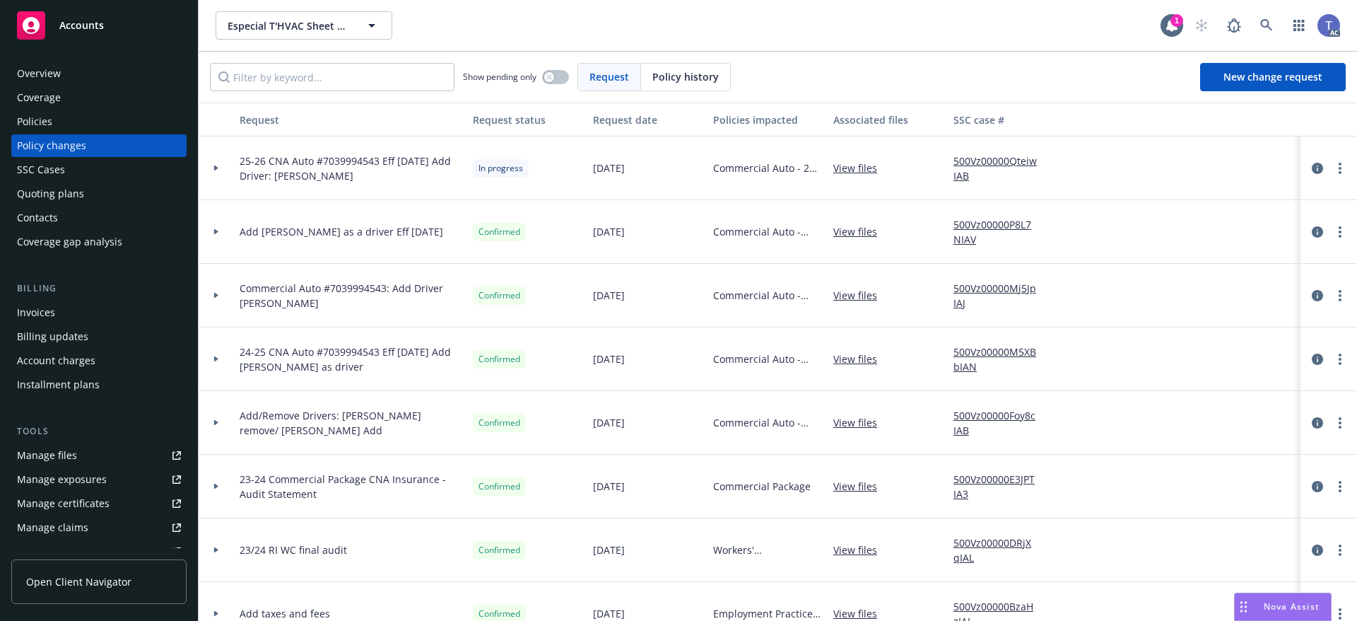
click at [38, 127] on div "Policies" at bounding box center [34, 121] width 35 height 23
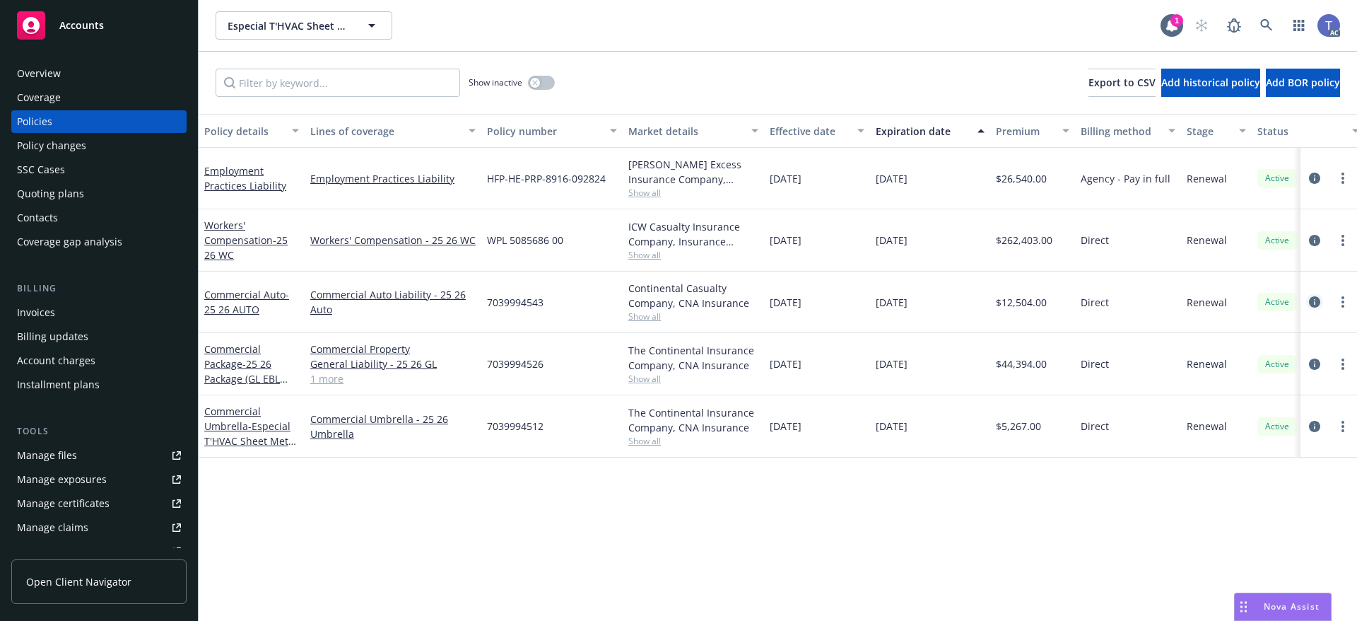
click at [1312, 304] on icon "circleInformation" at bounding box center [1314, 301] width 11 height 11
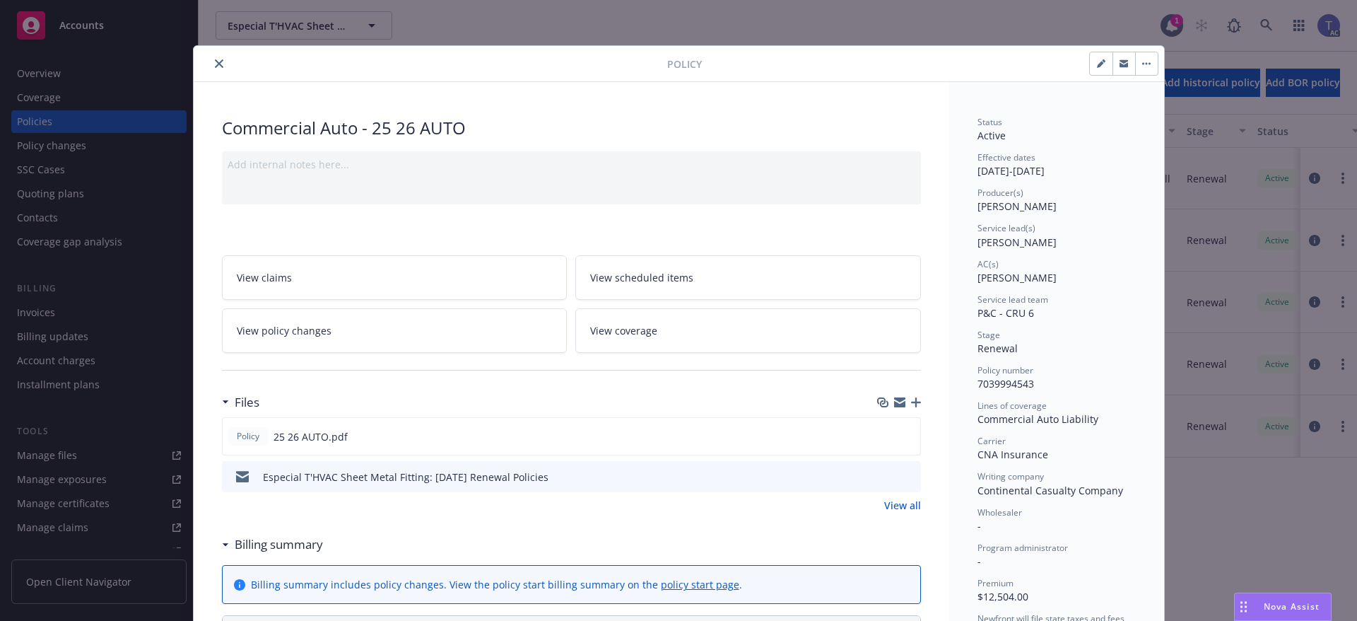
scroll to position [42, 0]
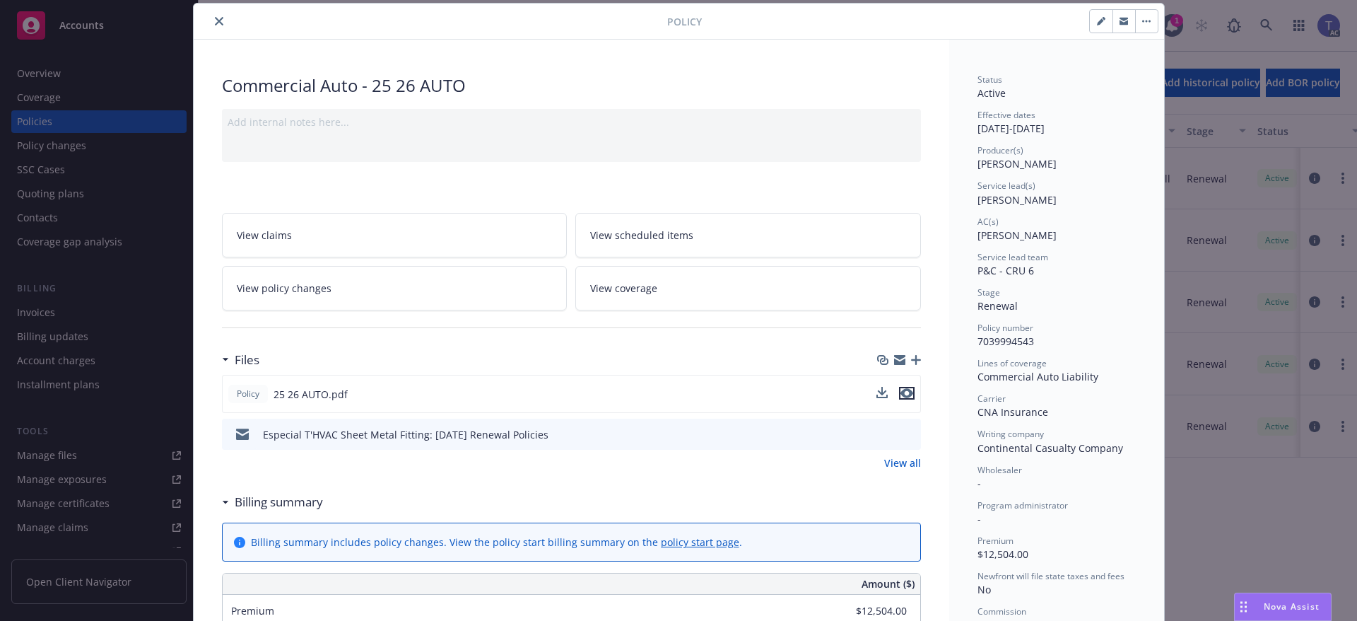
click at [901, 395] on icon "preview file" at bounding box center [906, 393] width 13 height 10
click at [215, 19] on icon "close" at bounding box center [219, 21] width 8 height 8
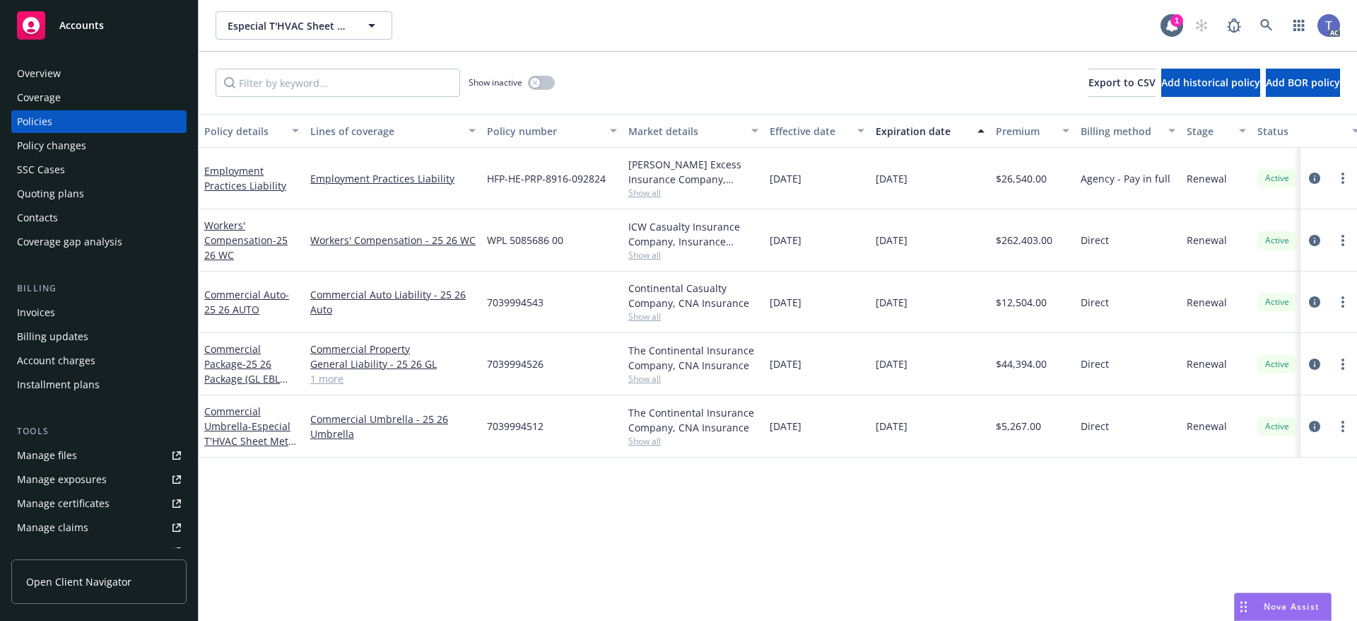
click at [83, 81] on div "Overview" at bounding box center [99, 73] width 164 height 23
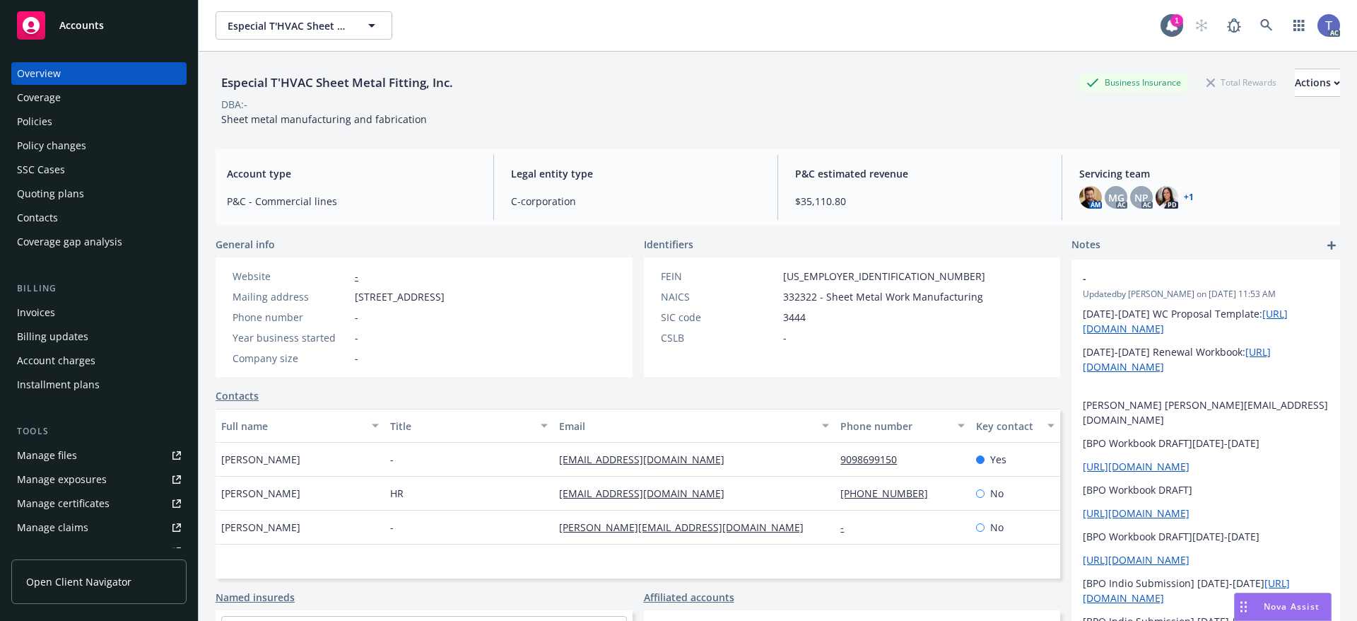
click at [57, 119] on div "Policies" at bounding box center [99, 121] width 164 height 23
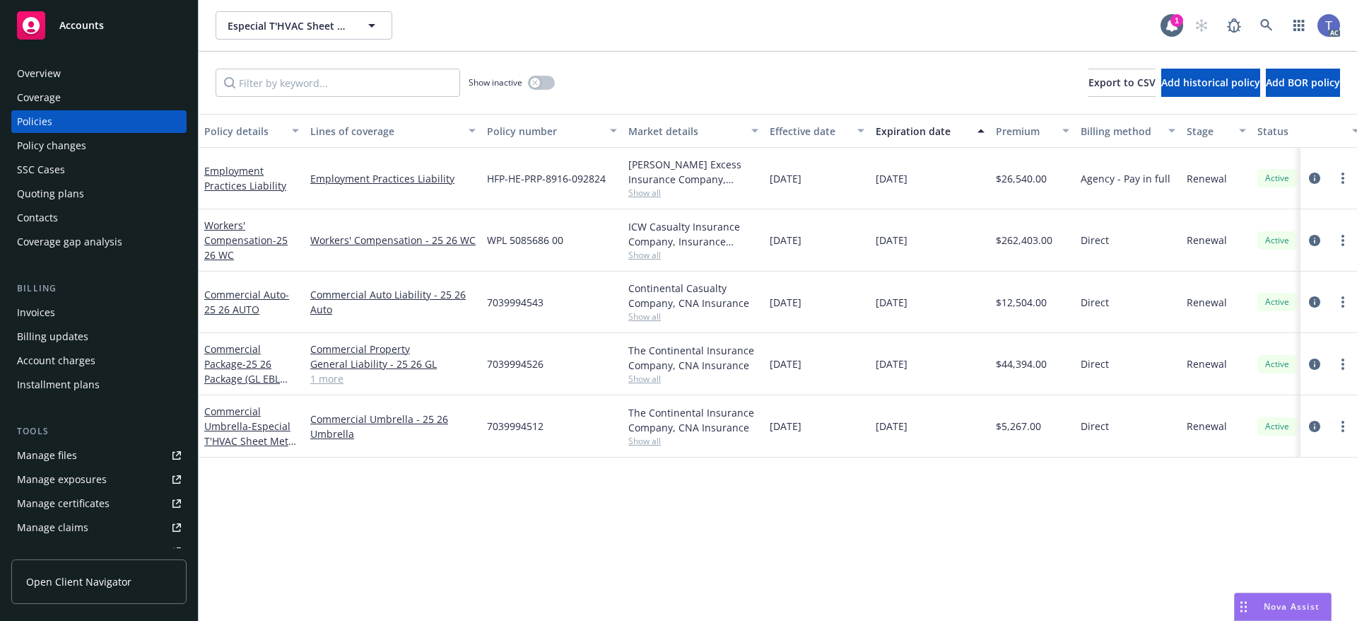
click at [794, 52] on div "Show inactive Export to CSV Add historical policy Add BOR policy" at bounding box center [778, 83] width 1158 height 62
